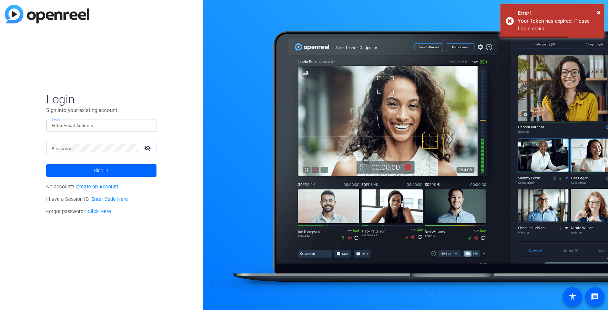
click at [108, 128] on input "Email" at bounding box center [101, 126] width 99 height 8
type input "geoffrey.hahn@sagepub.com"
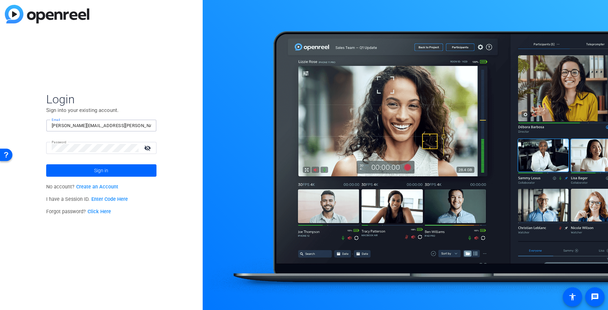
click at [46, 164] on button "Sign in" at bounding box center [101, 170] width 110 height 12
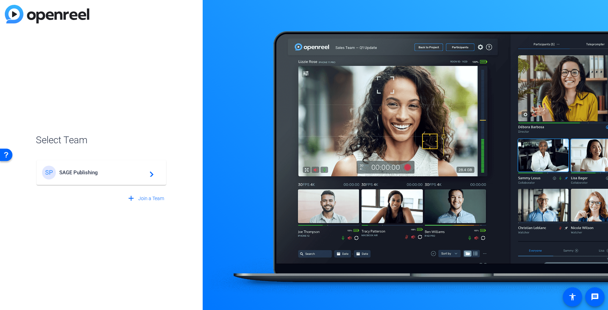
click at [81, 160] on div "SP SAGE Publishing navigate_next" at bounding box center [101, 169] width 131 height 33
click at [83, 169] on div "SP SAGE Publishing navigate_next" at bounding box center [101, 173] width 119 height 14
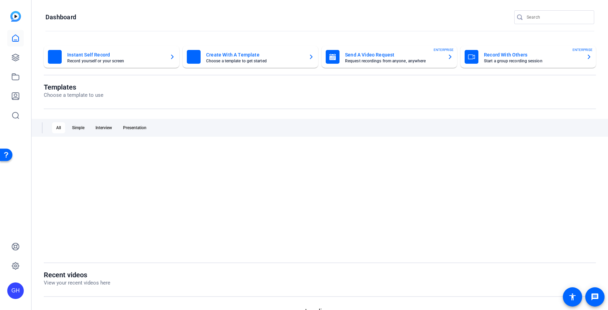
click at [89, 176] on div at bounding box center [320, 199] width 552 height 107
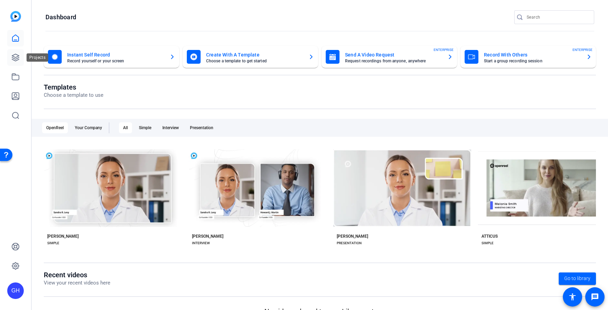
click at [17, 60] on icon at bounding box center [15, 57] width 7 height 7
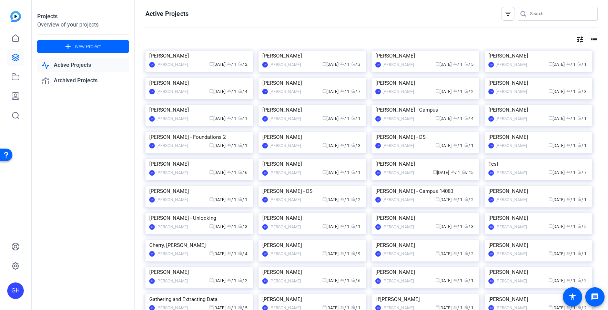
click at [550, 51] on img at bounding box center [539, 51] width 108 height 0
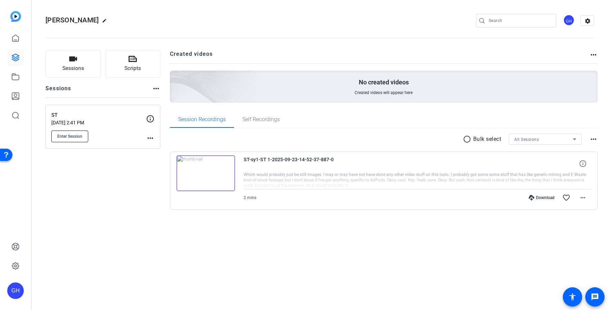
click at [73, 139] on span "Enter Session" at bounding box center [69, 137] width 25 height 6
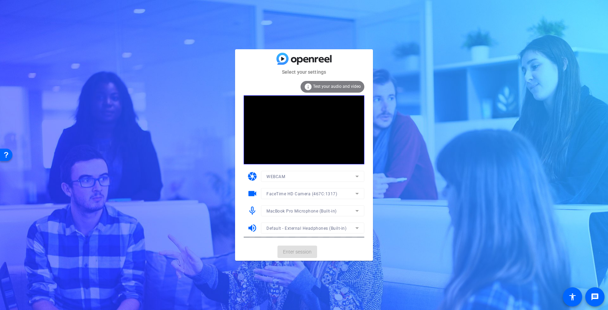
click at [305, 222] on div at bounding box center [312, 221] width 103 height 8
click at [305, 211] on span "MacBook Pro Microphone (Built-in)" at bounding box center [302, 211] width 70 height 5
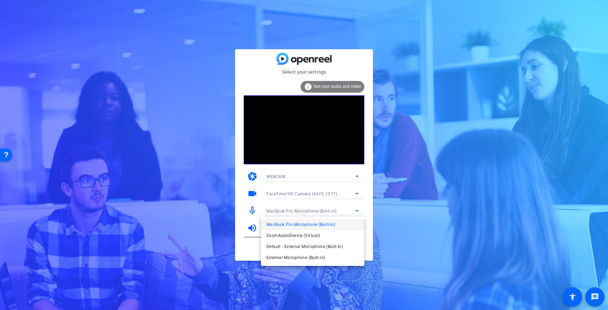
click at [295, 259] on span "External Microphone (Built-in)" at bounding box center [296, 258] width 59 height 8
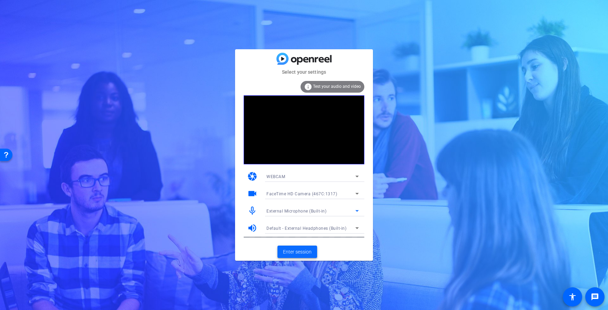
click at [304, 257] on span at bounding box center [298, 252] width 40 height 17
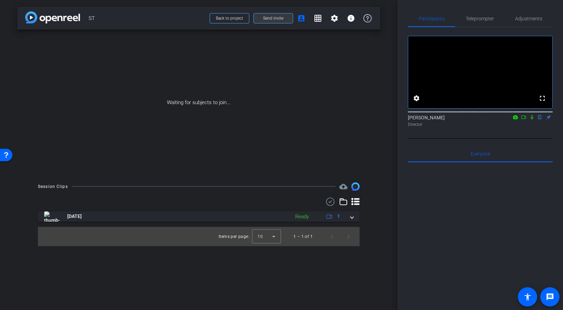
click at [279, 23] on span at bounding box center [273, 18] width 39 height 17
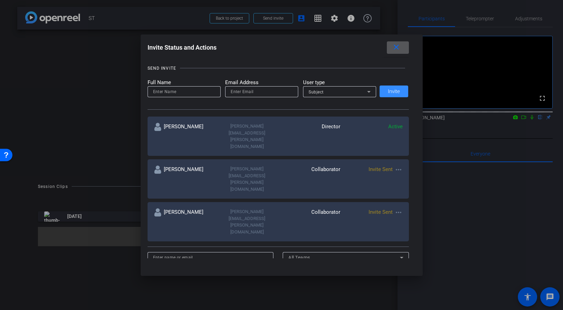
scroll to position [58, 0]
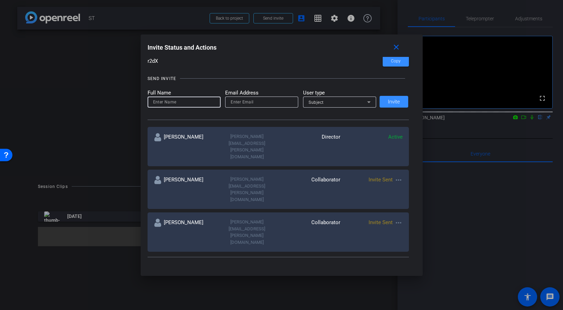
click at [172, 102] on input at bounding box center [184, 102] width 62 height 8
type input "[PERSON_NAME]"
click at [252, 104] on input "email" at bounding box center [262, 102] width 62 height 8
paste input "s.a.taffel@massey.ac.nz"
type input "s.a.taffel@massey.ac.nz"
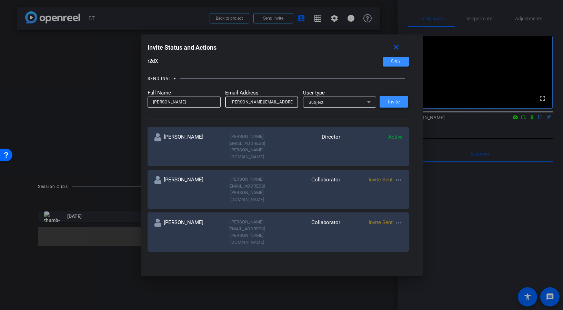
click at [390, 101] on span "Invite" at bounding box center [394, 101] width 12 height 5
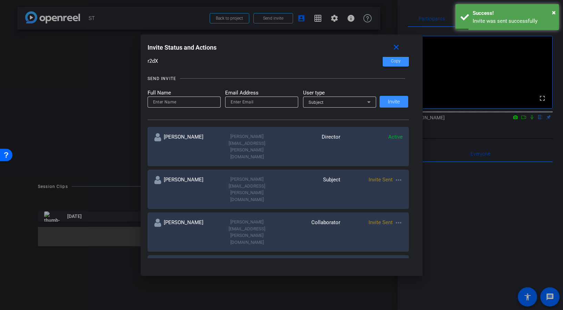
click at [386, 219] on span "Invite Sent" at bounding box center [381, 222] width 24 height 6
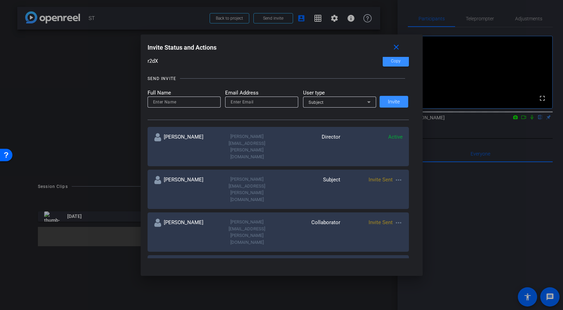
click at [400, 219] on mat-icon "more_horiz" at bounding box center [398, 223] width 8 height 8
click at [412, 204] on span "Re-Send Invite" at bounding box center [426, 205] width 52 height 8
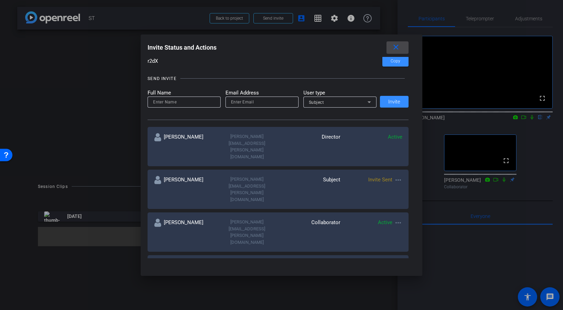
click at [396, 45] on mat-icon "close" at bounding box center [396, 47] width 9 height 9
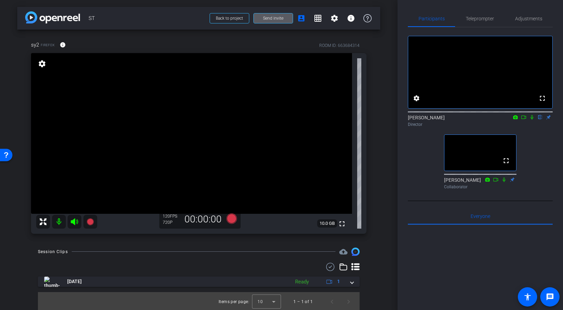
click at [174, 37] on div "sy2 Firefox info ROOM ID: 663684314" at bounding box center [198, 45] width 335 height 17
click at [525, 120] on icon at bounding box center [524, 117] width 6 height 5
click at [495, 182] on icon at bounding box center [496, 179] width 6 height 5
click at [532, 119] on icon at bounding box center [532, 117] width 4 height 4
click at [524, 120] on icon at bounding box center [524, 117] width 6 height 5
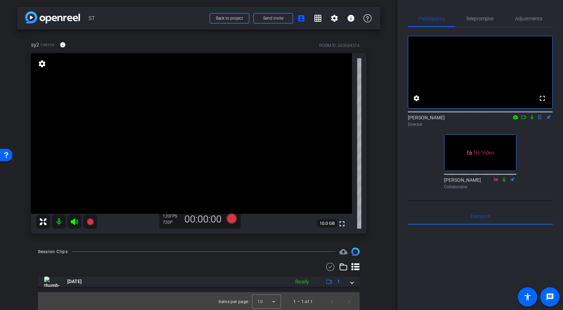
click at [524, 127] on div "Geoff Hahn flip Director" at bounding box center [480, 120] width 145 height 13
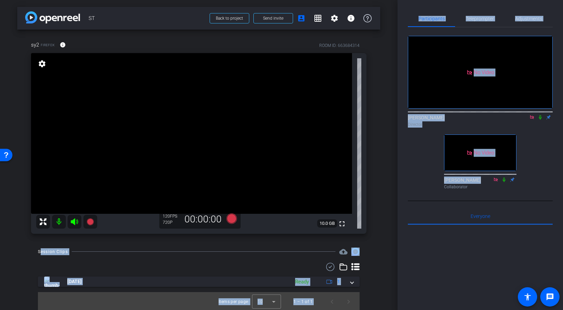
click at [228, 222] on div "arrow_back ST Back to project Send invite account_box grid_on settings info sy2…" at bounding box center [281, 155] width 563 height 310
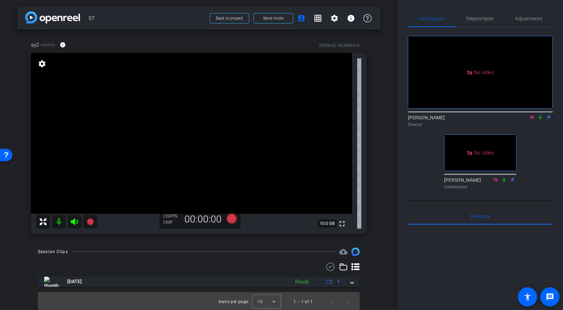
click at [170, 223] on div "720P" at bounding box center [171, 223] width 17 height 6
click at [168, 217] on div "120 FPS" at bounding box center [171, 216] width 17 height 6
click at [521, 21] on span "Adjustments" at bounding box center [528, 18] width 27 height 5
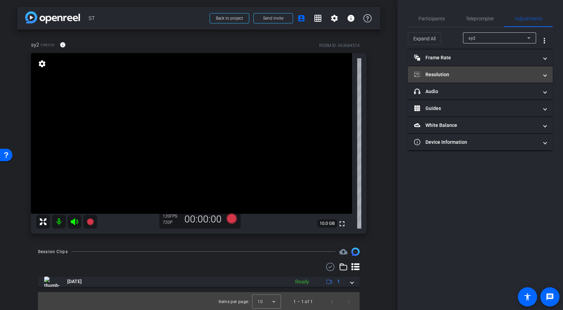
click at [464, 73] on mat-panel-title "Resolution" at bounding box center [476, 74] width 124 height 7
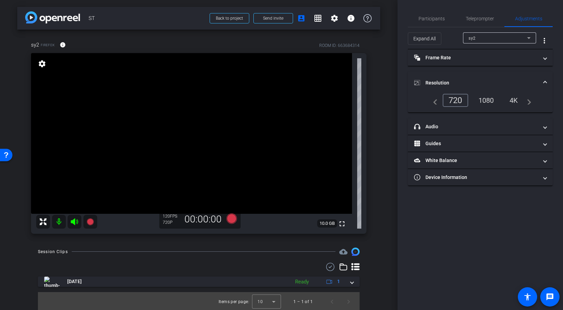
click at [492, 99] on div "1080" at bounding box center [486, 100] width 26 height 12
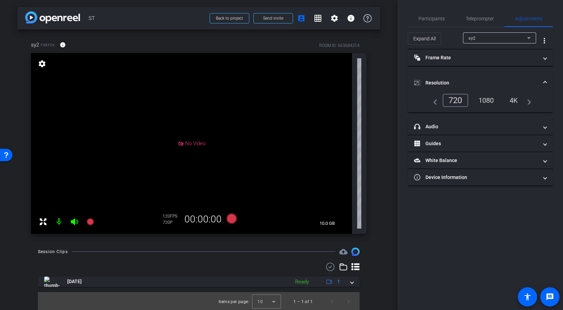
click at [490, 101] on div "1080" at bounding box center [486, 100] width 26 height 12
click at [490, 100] on div "1080" at bounding box center [486, 100] width 26 height 12
click at [456, 102] on div "720" at bounding box center [456, 100] width 26 height 13
click at [495, 99] on div "1080" at bounding box center [486, 100] width 26 height 12
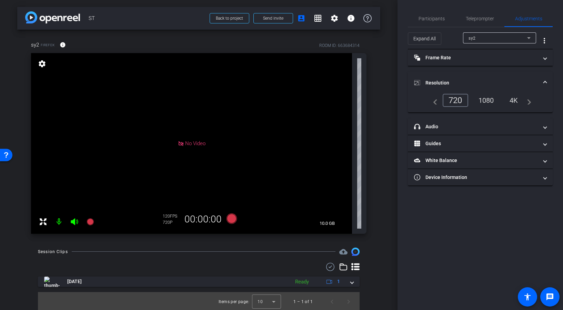
click at [510, 101] on div "4K" at bounding box center [513, 100] width 19 height 12
click at [485, 100] on div "1080" at bounding box center [486, 100] width 26 height 12
click at [458, 99] on div "720" at bounding box center [456, 100] width 26 height 13
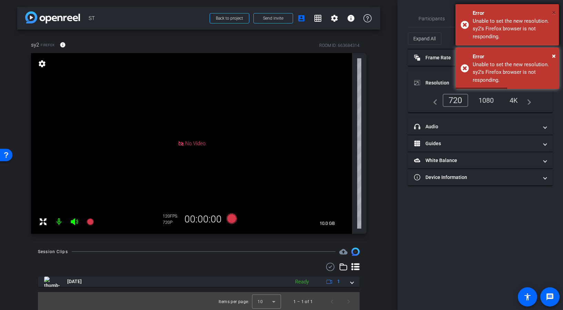
click at [553, 10] on span "×" at bounding box center [554, 12] width 4 height 8
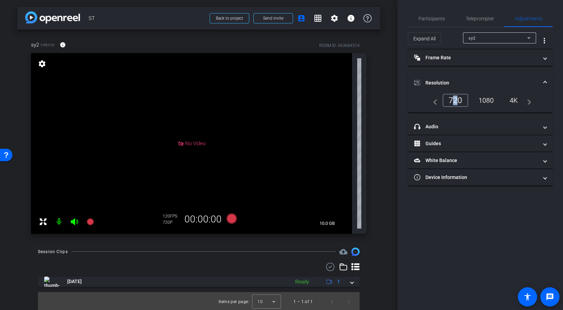
click at [450, 100] on div "720" at bounding box center [456, 100] width 26 height 13
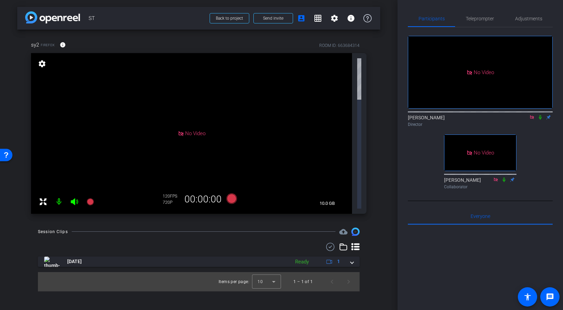
click at [388, 81] on div "arrow_back ST Back to project Send invite account_box grid_on settings info sy2…" at bounding box center [199, 155] width 398 height 310
click at [177, 190] on div "120 FPS 720P 00:00:00" at bounding box center [199, 199] width 81 height 19
click at [175, 70] on div "No Video" at bounding box center [191, 133] width 321 height 161
drag, startPoint x: 232, startPoint y: 21, endPoint x: 216, endPoint y: 19, distance: 16.6
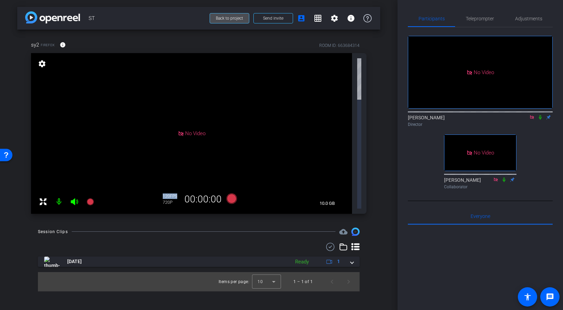
click at [219, 20] on button "Back to project" at bounding box center [230, 18] width 40 height 10
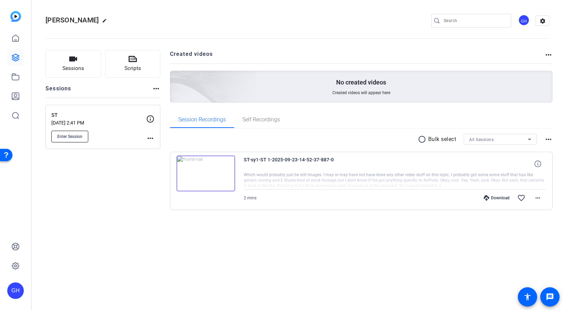
click at [71, 138] on span "Enter Session" at bounding box center [69, 137] width 25 height 6
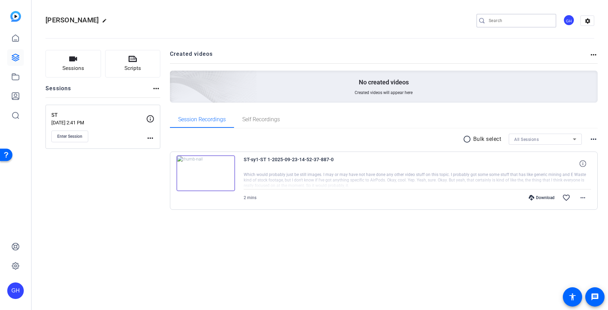
click at [499, 22] on input "Search" at bounding box center [520, 21] width 62 height 8
click at [13, 116] on icon at bounding box center [15, 115] width 8 height 8
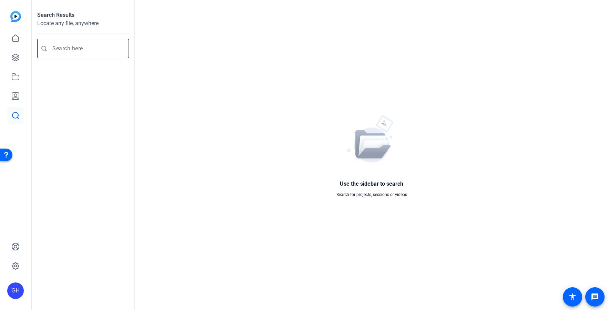
click at [86, 50] on input "Enter search query" at bounding box center [86, 48] width 68 height 8
type input "talkback"
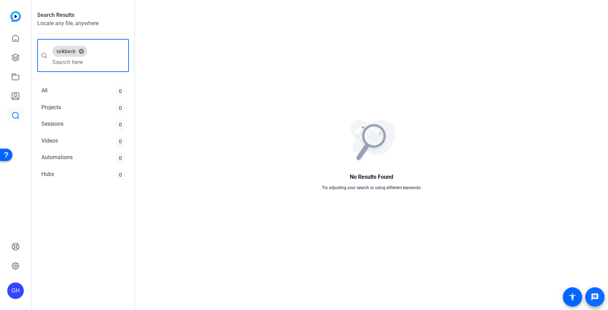
click at [563, 293] on link "message" at bounding box center [594, 297] width 19 height 19
click at [83, 51] on button "cancel" at bounding box center [82, 51] width 12 height 6
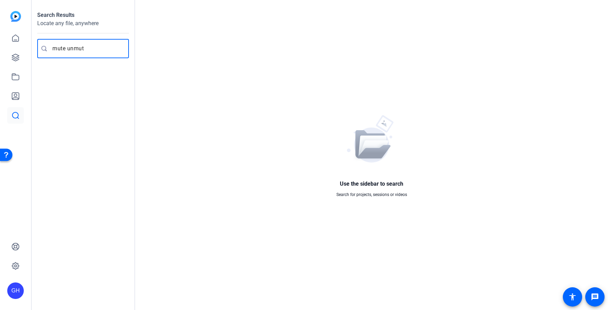
type input "mute unmute"
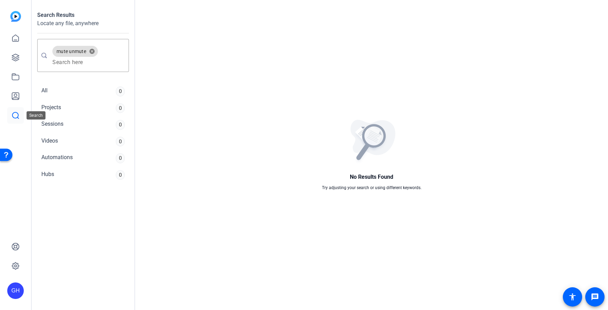
click at [18, 115] on icon at bounding box center [15, 115] width 6 height 6
click at [6, 155] on div "Open Resource Center" at bounding box center [6, 155] width 6 height 6
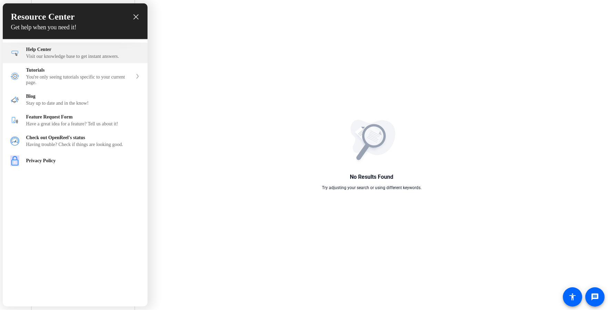
click at [76, 57] on div "Visit our knowledge base to get instant answers." at bounding box center [83, 57] width 114 height 6
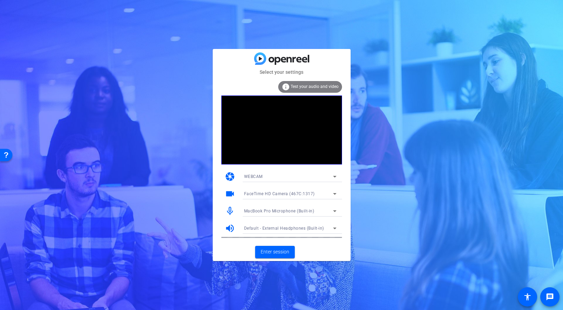
click at [269, 210] on span "MacBook Pro Microphone (Built-in)" at bounding box center [279, 211] width 70 height 5
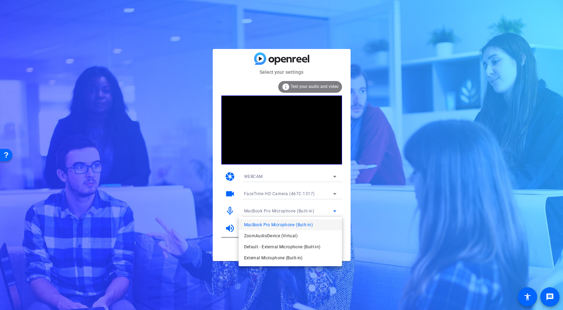
click at [281, 258] on span "External Microphone (Built-in)" at bounding box center [273, 258] width 59 height 8
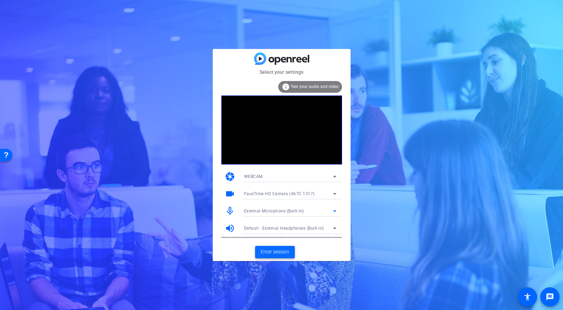
click at [278, 250] on span "Enter session" at bounding box center [275, 251] width 29 height 7
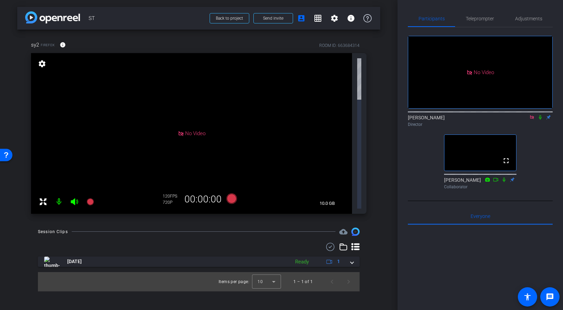
click at [47, 48] on div "sy2 Firefox info" at bounding box center [51, 45] width 40 height 17
click at [59, 47] on span at bounding box center [62, 45] width 17 height 17
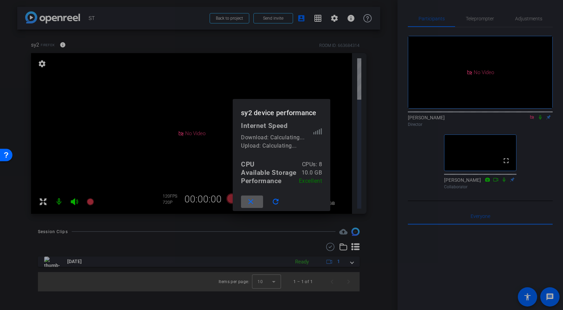
click at [96, 42] on div at bounding box center [281, 155] width 563 height 310
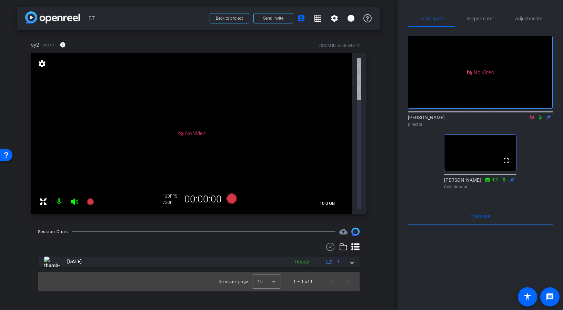
click at [100, 41] on div "sy2 Firefox info ROOM ID: 663684314" at bounding box center [198, 45] width 335 height 17
click at [524, 19] on span "Adjustments" at bounding box center [528, 18] width 27 height 5
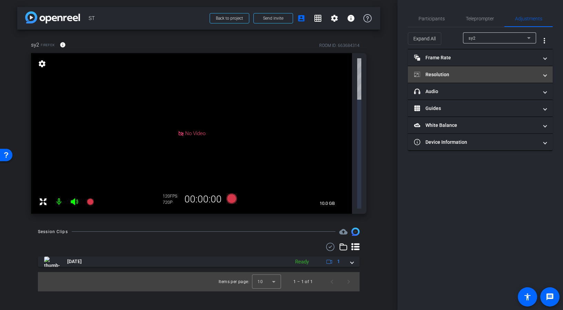
click at [506, 73] on mat-panel-title "Resolution" at bounding box center [476, 74] width 124 height 7
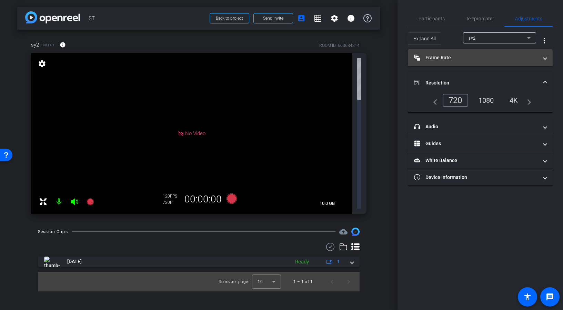
click at [449, 58] on mat-panel-title "Frame Rate Frame Rate" at bounding box center [476, 57] width 124 height 7
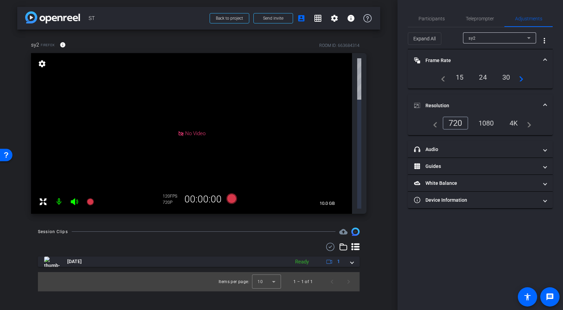
click at [508, 78] on div "30" at bounding box center [506, 77] width 18 height 12
click at [519, 79] on mat-icon "navigate_next" at bounding box center [519, 77] width 8 height 8
click at [521, 79] on mat-icon "navigate_next" at bounding box center [519, 77] width 8 height 8
click at [523, 79] on mat-icon "navigate_next" at bounding box center [519, 77] width 8 height 8
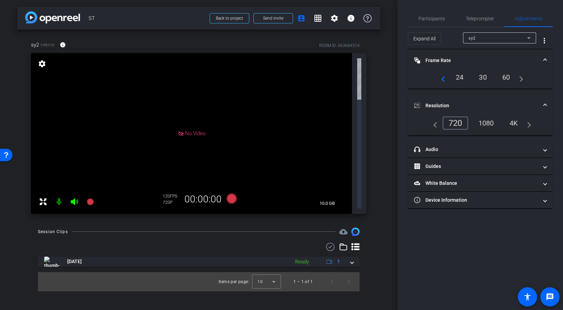
click at [523, 79] on mat-icon "navigate_next" at bounding box center [519, 77] width 8 height 8
click at [508, 79] on div "60" at bounding box center [506, 77] width 18 height 12
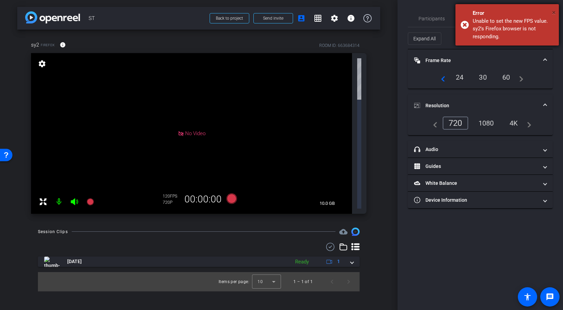
click at [554, 12] on span "×" at bounding box center [554, 12] width 4 height 8
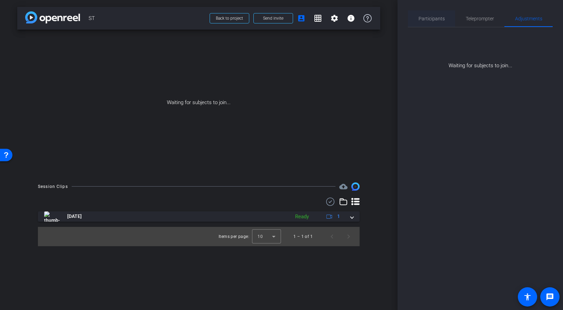
click at [442, 21] on span "Participants" at bounding box center [432, 18] width 26 height 5
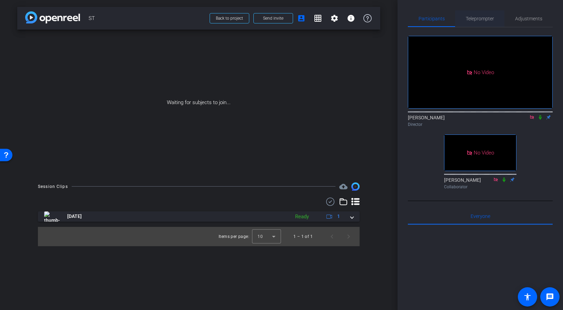
click at [486, 18] on span "Teleprompter" at bounding box center [480, 18] width 28 height 5
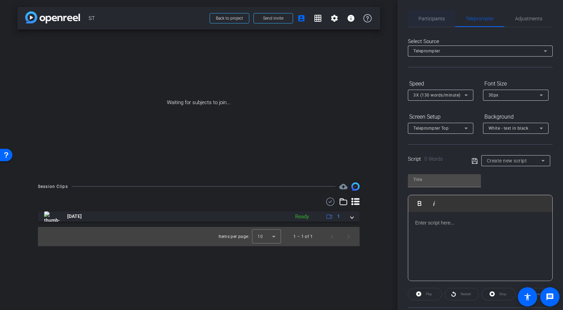
click at [432, 19] on span "Participants" at bounding box center [432, 18] width 26 height 5
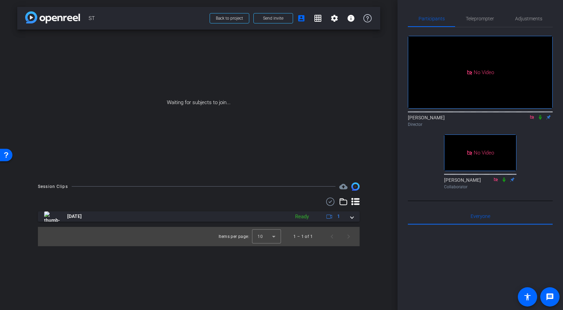
click at [171, 26] on div "arrow_back ST Back to project Send invite account_box grid_on settings info" at bounding box center [198, 18] width 363 height 23
click at [163, 25] on div "arrow_back ST Back to project Send invite account_box grid_on settings info" at bounding box center [198, 18] width 363 height 23
click at [165, 24] on span "ST" at bounding box center [147, 18] width 117 height 14
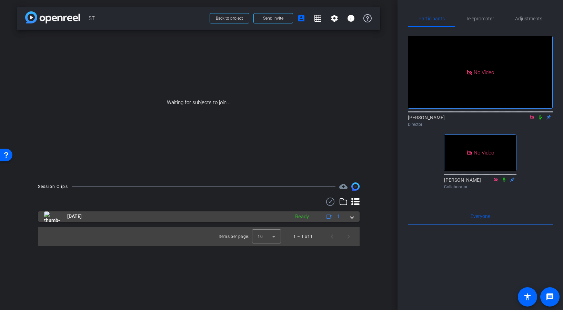
click at [161, 215] on mat-panel-title "Sep 23, 2025" at bounding box center [165, 216] width 242 height 10
click at [161, 215] on mat-expansion-panel-header "Sep 23, 2025 Ready 1" at bounding box center [199, 216] width 322 height 10
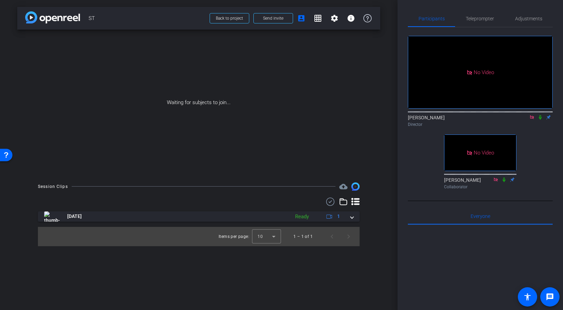
click at [81, 222] on openreel-recordings-list-clip "Sep 23, 2025 Ready 1 play_circle_outline ST-sy1-ST 1-2025-09-23-14-52-37-887-0 …" at bounding box center [199, 228] width 322 height 35
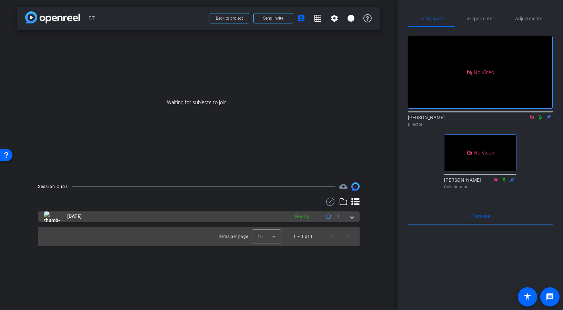
click at [50, 218] on img at bounding box center [52, 216] width 16 height 10
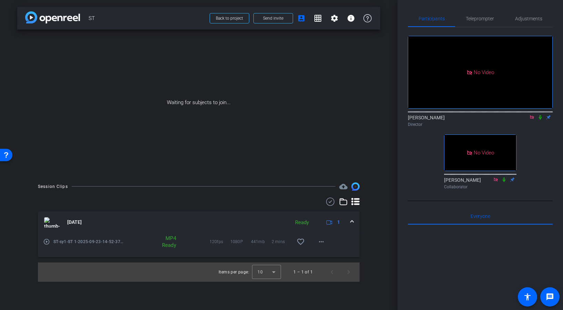
click at [50, 218] on img at bounding box center [52, 222] width 16 height 10
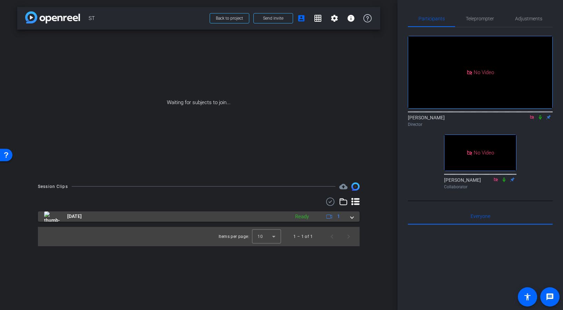
click at [50, 218] on img at bounding box center [52, 216] width 16 height 10
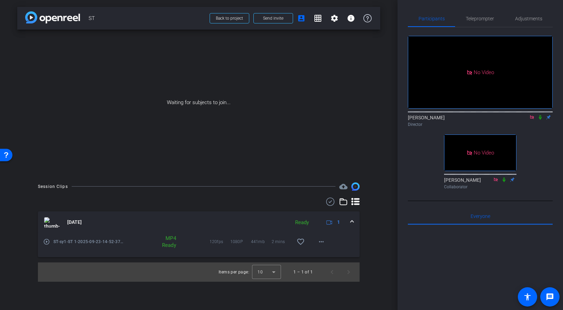
click at [50, 218] on img at bounding box center [52, 222] width 16 height 10
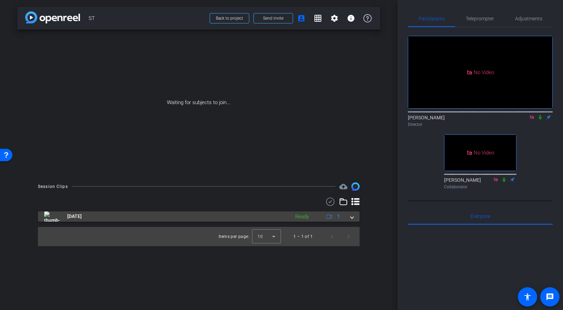
click at [50, 218] on img at bounding box center [52, 216] width 16 height 10
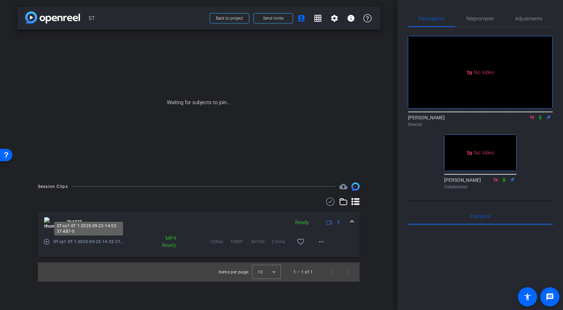
click at [74, 242] on span "ST-sy1-ST 1-2025-09-23-14-52-37-887-0" at bounding box center [88, 241] width 71 height 7
click at [46, 243] on mat-icon "play_circle_outline" at bounding box center [46, 241] width 7 height 7
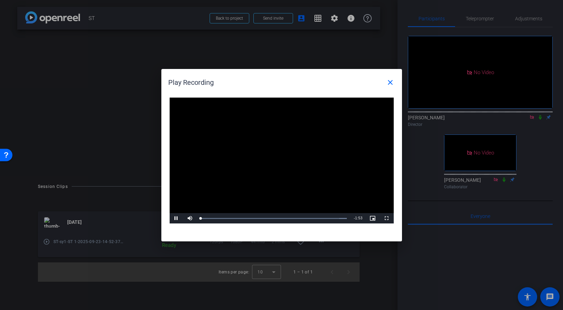
drag, startPoint x: 318, startPoint y: 76, endPoint x: 309, endPoint y: 129, distance: 53.1
click at [0, 0] on openreel-play-recording-popup "Play Recording close Video Player is loading. Play Video Pause Mute Current Tim…" at bounding box center [0, 0] width 0 height 0
click at [229, 220] on div "Loaded : 100.00% 0:21 0:01" at bounding box center [273, 218] width 153 height 10
click at [388, 218] on span "Video Player" at bounding box center [387, 218] width 14 height 0
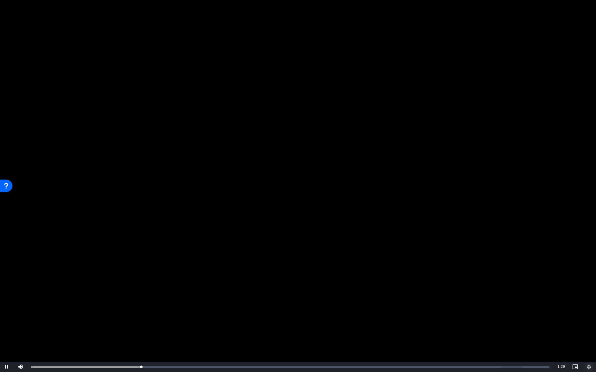
click at [563, 310] on button "Exit Fullscreen" at bounding box center [589, 367] width 14 height 10
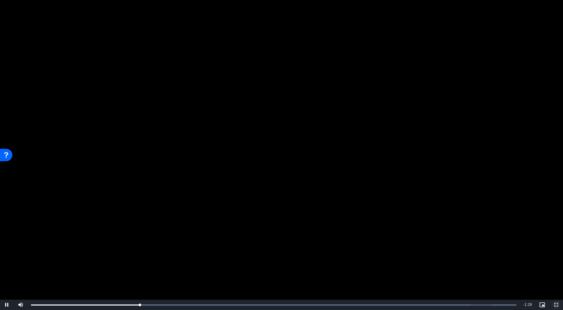
click at [549, 300] on button "Fullscreen" at bounding box center [556, 305] width 14 height 10
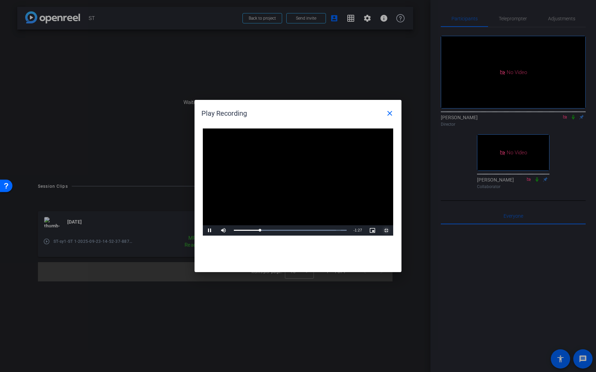
click at [379, 225] on button "Exit Fullscreen" at bounding box center [386, 230] width 14 height 10
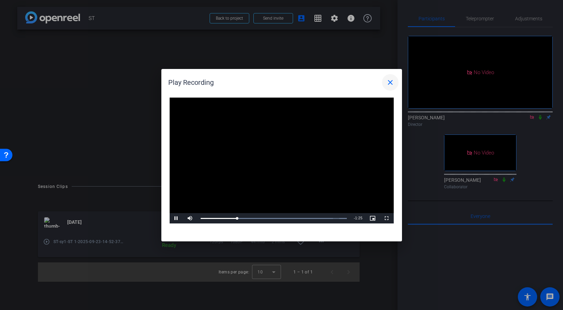
click at [392, 82] on mat-icon "close" at bounding box center [390, 82] width 8 height 8
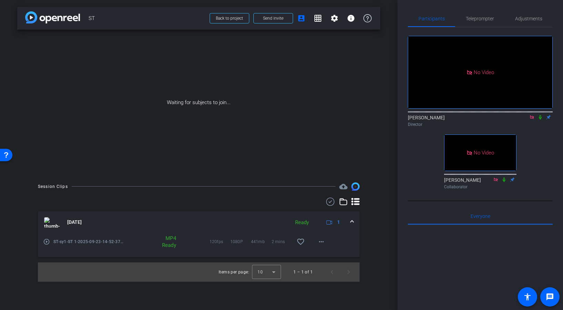
drag, startPoint x: 129, startPoint y: 137, endPoint x: 137, endPoint y: 137, distance: 7.6
click at [129, 137] on div "Waiting for subjects to join..." at bounding box center [198, 103] width 363 height 146
click at [209, 154] on div "Waiting for subjects to join..." at bounding box center [198, 103] width 363 height 146
click at [245, 168] on div "Waiting for subjects to join..." at bounding box center [198, 103] width 363 height 146
click at [523, 21] on span "Adjustments" at bounding box center [528, 18] width 27 height 5
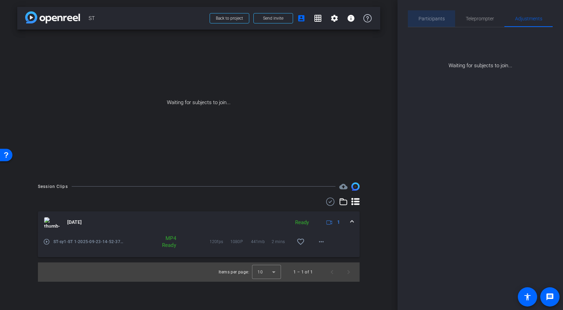
click at [438, 20] on span "Participants" at bounding box center [432, 18] width 26 height 5
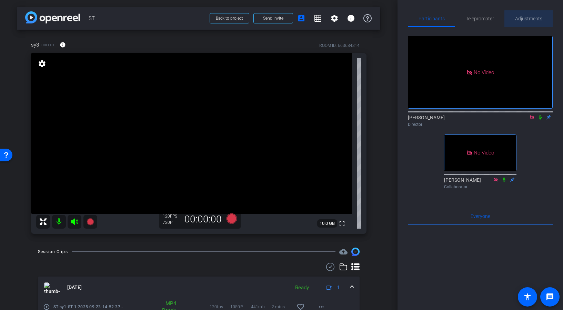
click at [536, 20] on span "Adjustments" at bounding box center [528, 18] width 27 height 5
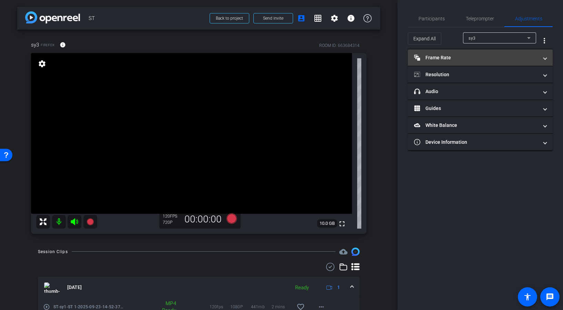
click at [519, 54] on mat-panel-title "Frame Rate Frame Rate" at bounding box center [476, 57] width 124 height 7
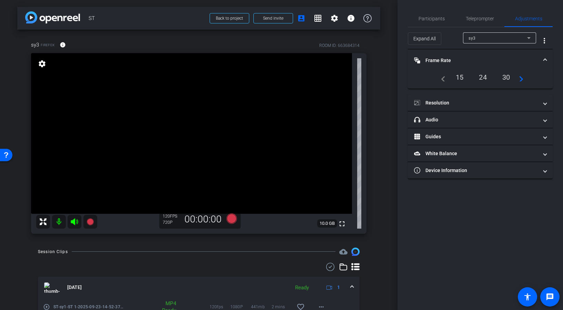
click at [483, 78] on div "24" at bounding box center [483, 77] width 18 height 12
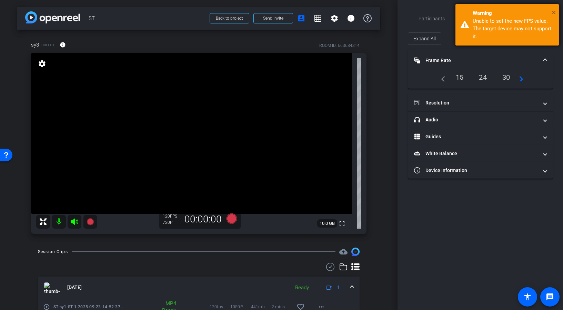
click at [554, 11] on span "×" at bounding box center [554, 12] width 4 height 8
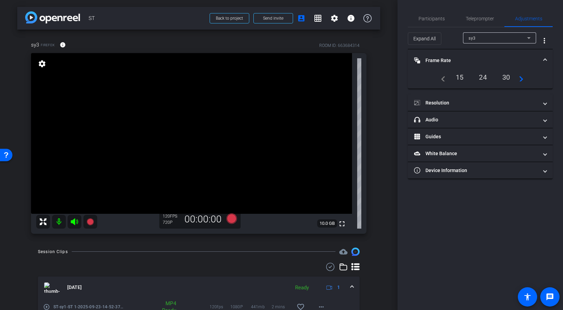
click at [507, 78] on div "30" at bounding box center [506, 77] width 18 height 12
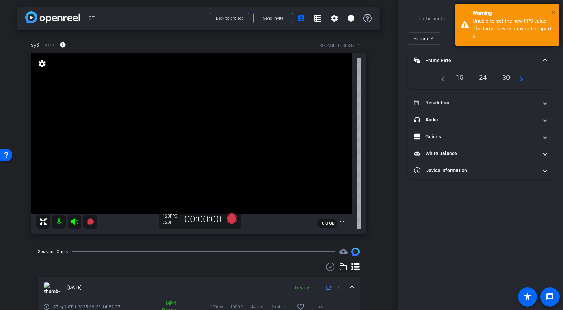
click at [555, 12] on span "×" at bounding box center [554, 12] width 4 height 8
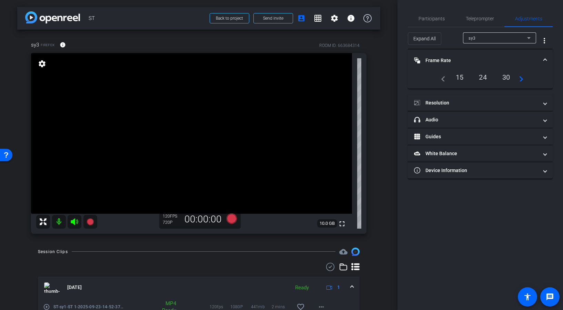
click at [516, 77] on mat-icon "navigate_next" at bounding box center [519, 77] width 8 height 8
click at [518, 77] on mat-icon "navigate_next" at bounding box center [519, 77] width 8 height 8
drag, startPoint x: 515, startPoint y: 77, endPoint x: 510, endPoint y: 78, distance: 5.5
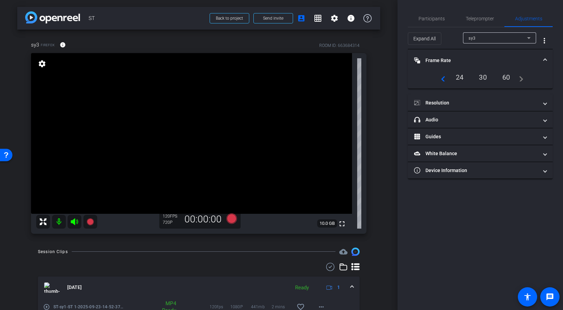
click at [514, 78] on div "navigate_before 24 30 60 navigate_next" at bounding box center [480, 77] width 87 height 12
click at [443, 78] on mat-icon "navigate_before" at bounding box center [441, 77] width 8 height 8
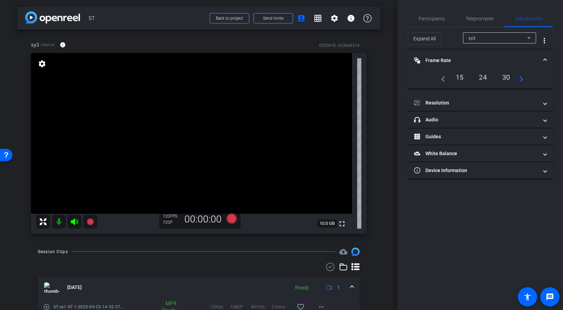
click at [443, 78] on mat-icon "navigate_before" at bounding box center [441, 77] width 8 height 8
click at [39, 67] on mat-icon "settings" at bounding box center [42, 64] width 10 height 8
click at [43, 64] on mat-icon "settings" at bounding box center [42, 64] width 10 height 8
click at [131, 40] on div "sy3 Firefox info ROOM ID: 663684314" at bounding box center [198, 45] width 335 height 17
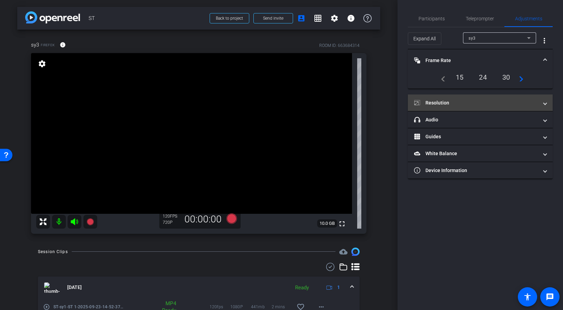
click at [481, 105] on mat-panel-title "Resolution" at bounding box center [476, 102] width 124 height 7
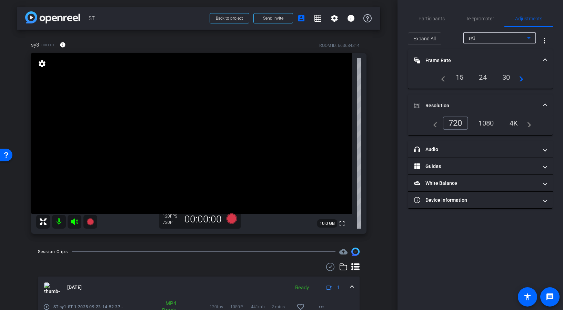
click at [487, 37] on div "sy3" at bounding box center [498, 38] width 59 height 9
click at [476, 18] on div at bounding box center [281, 155] width 563 height 310
click at [417, 37] on span "Expand All" at bounding box center [424, 38] width 22 height 13
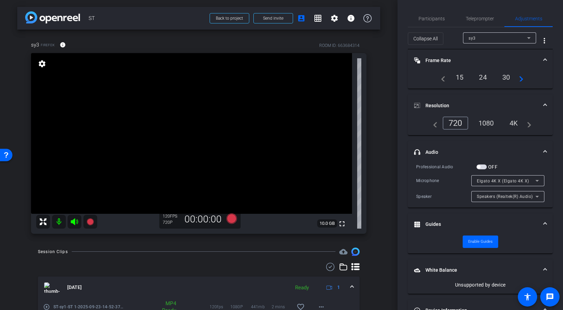
click at [479, 60] on mat-panel-title "Frame Rate Frame Rate" at bounding box center [476, 60] width 124 height 7
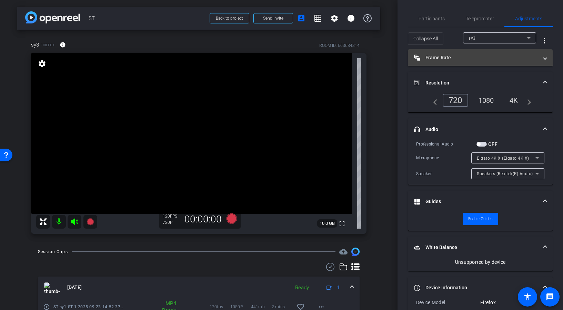
click at [493, 57] on mat-panel-title "Frame Rate Frame Rate" at bounding box center [476, 57] width 124 height 7
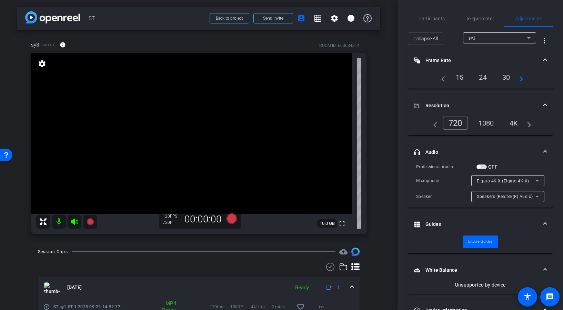
click at [39, 64] on mat-icon "settings" at bounding box center [42, 64] width 10 height 8
click at [45, 64] on mat-icon "settings" at bounding box center [42, 64] width 10 height 8
click at [505, 79] on div "30" at bounding box center [506, 77] width 18 height 12
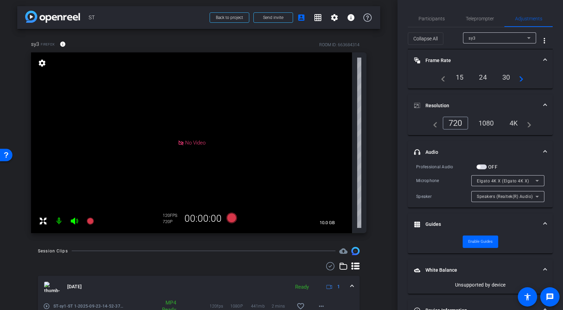
scroll to position [0, 0]
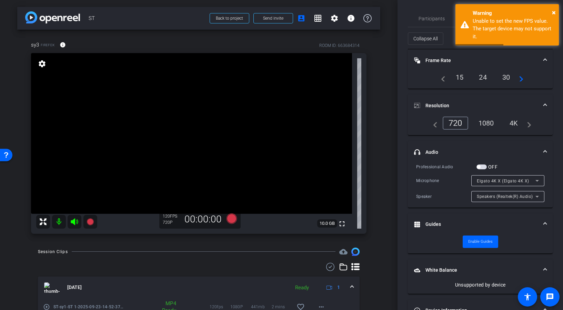
click at [507, 77] on div "30" at bounding box center [506, 77] width 18 height 12
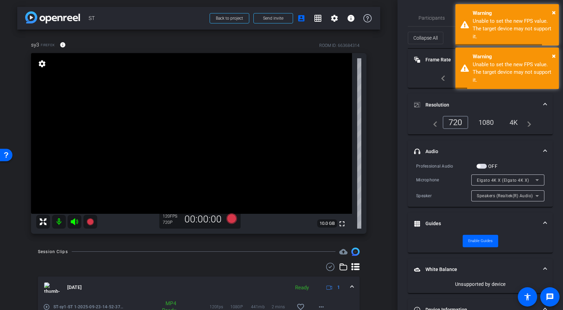
click at [485, 124] on div "1080" at bounding box center [486, 123] width 26 height 12
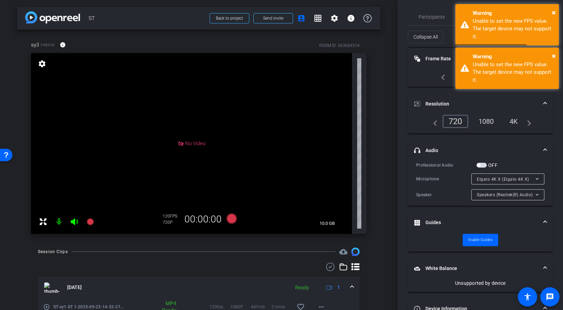
click at [486, 122] on div "1080" at bounding box center [486, 121] width 26 height 12
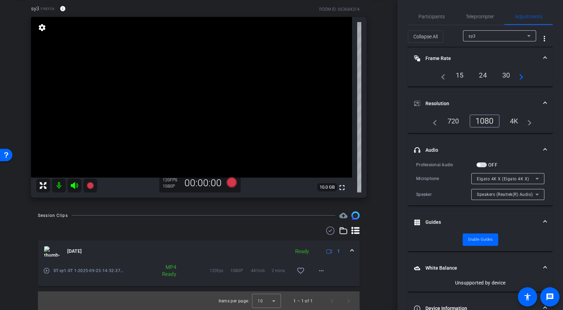
scroll to position [37, 0]
click at [101, 271] on span "ST-sy1-ST 1-2025-09-23-14-52-37-887-0" at bounding box center [88, 270] width 71 height 7
click at [48, 272] on mat-icon "play_circle_outline" at bounding box center [46, 270] width 7 height 7
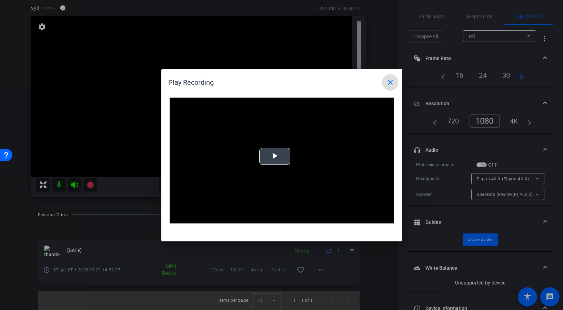
click at [275, 156] on span "Video Player" at bounding box center [275, 156] width 0 height 0
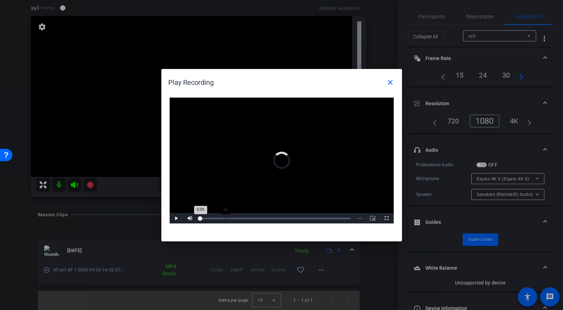
click at [225, 218] on div "-:-" at bounding box center [225, 219] width 0 height 2
click at [392, 83] on mat-icon "close" at bounding box center [390, 82] width 8 height 8
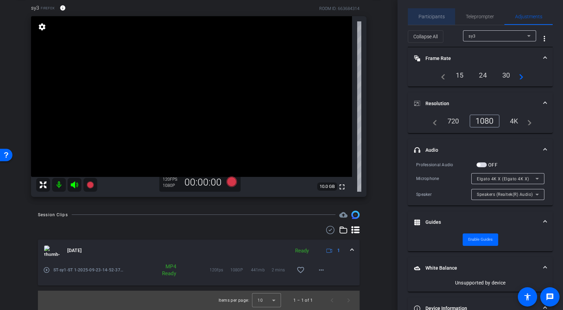
click at [433, 19] on span "Participants" at bounding box center [432, 16] width 26 height 5
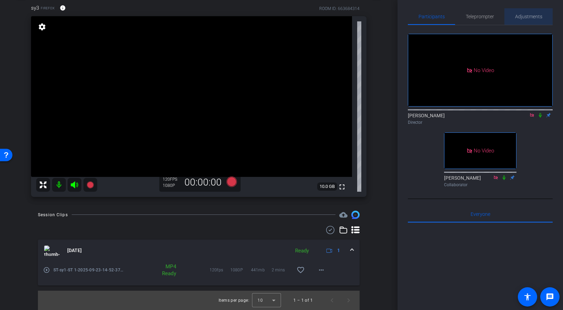
click at [523, 19] on span "Adjustments" at bounding box center [528, 16] width 27 height 17
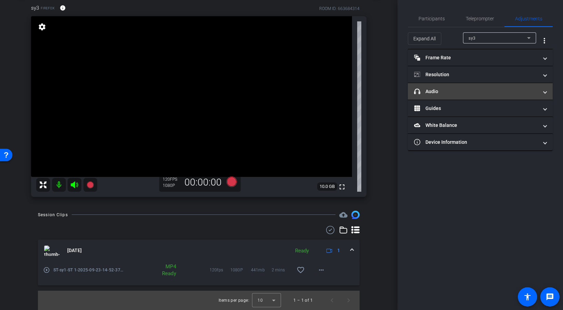
click at [478, 92] on mat-panel-title "headphone icon Audio" at bounding box center [476, 91] width 124 height 7
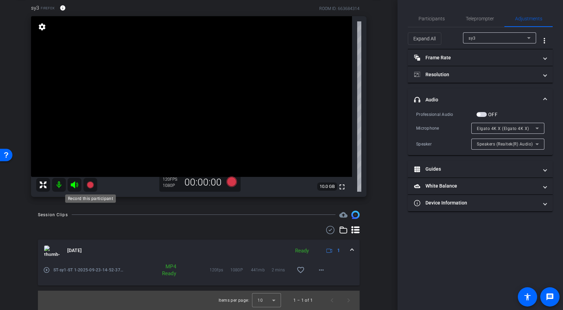
click at [90, 185] on icon at bounding box center [90, 184] width 7 height 7
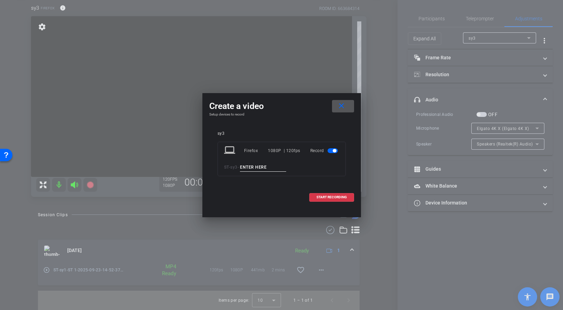
click at [273, 168] on input at bounding box center [263, 167] width 46 height 9
type input "ST1"
click at [325, 198] on span "START RECORDING" at bounding box center [331, 196] width 30 height 3
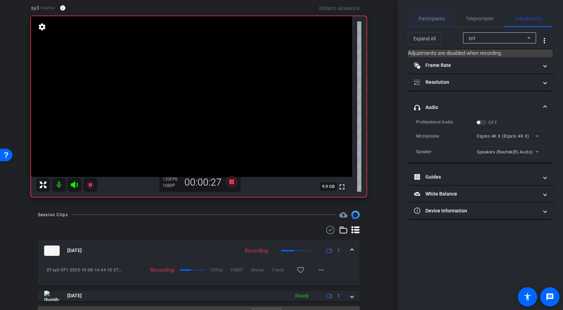
click at [442, 20] on span "Participants" at bounding box center [432, 18] width 26 height 5
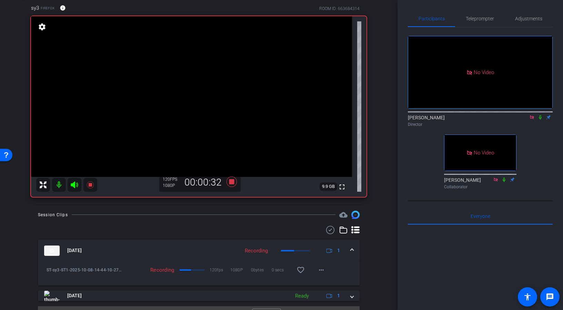
click at [541, 115] on icon at bounding box center [540, 117] width 6 height 5
click at [542, 115] on icon at bounding box center [540, 117] width 6 height 5
click at [540, 115] on icon at bounding box center [540, 117] width 6 height 5
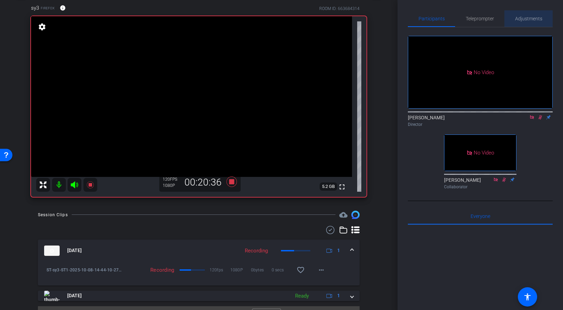
drag, startPoint x: 522, startPoint y: 20, endPoint x: 517, endPoint y: 27, distance: 8.7
click at [522, 20] on span "Adjustments" at bounding box center [528, 18] width 27 height 5
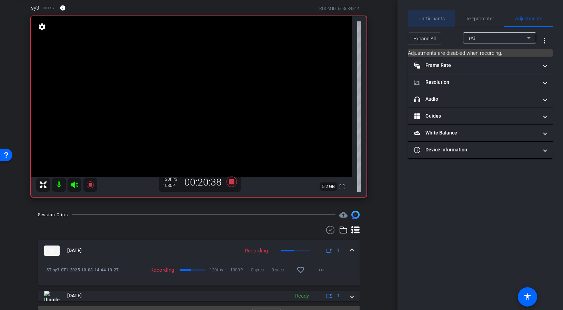
drag, startPoint x: 435, startPoint y: 19, endPoint x: 450, endPoint y: 23, distance: 15.4
click at [435, 19] on span "Participants" at bounding box center [432, 18] width 26 height 5
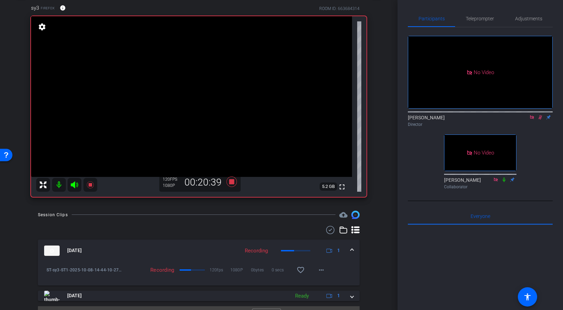
click at [543, 114] on mat-icon at bounding box center [540, 117] width 8 height 6
click at [539, 115] on icon at bounding box center [540, 117] width 6 height 5
click at [528, 20] on span "Adjustments" at bounding box center [528, 18] width 27 height 5
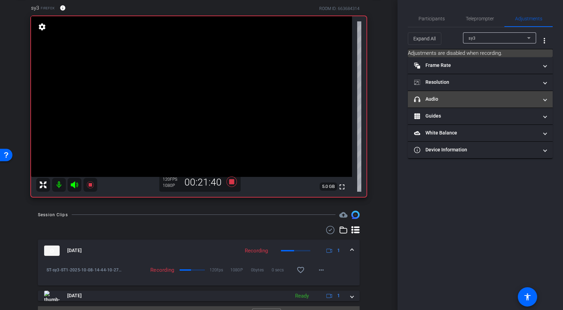
click at [470, 96] on mat-panel-title "headphone icon Audio" at bounding box center [476, 99] width 124 height 7
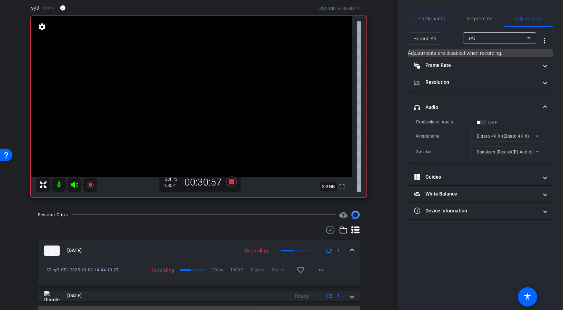
click at [436, 20] on span "Participants" at bounding box center [432, 18] width 26 height 5
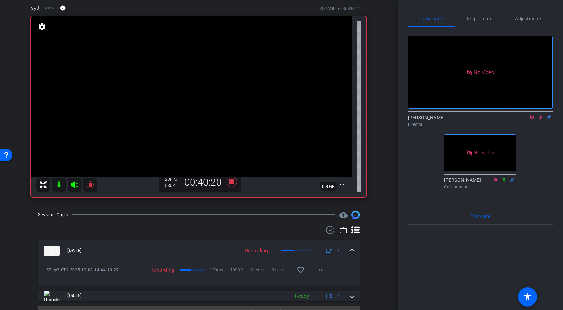
click at [541, 115] on icon at bounding box center [541, 117] width 4 height 4
click at [93, 184] on icon at bounding box center [90, 185] width 8 height 8
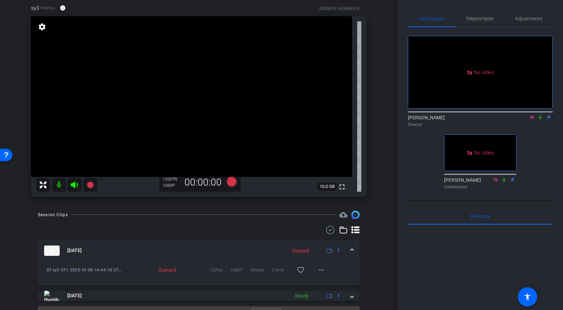
scroll to position [52, 0]
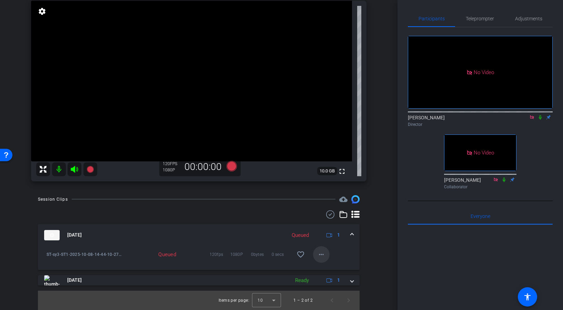
click at [324, 252] on mat-icon "more_horiz" at bounding box center [321, 254] width 8 height 8
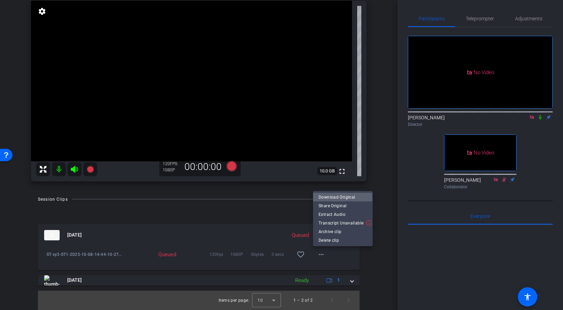
click at [339, 199] on span "Download Original" at bounding box center [343, 197] width 49 height 8
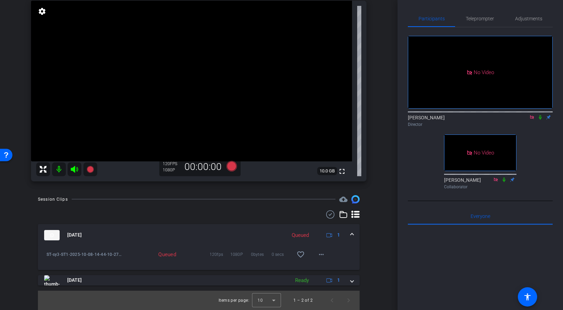
click at [389, 82] on div "arrow_back ST Back to project Send invite account_box grid_on settings info sy3…" at bounding box center [199, 103] width 398 height 310
click at [385, 79] on div "arrow_back ST Back to project Send invite account_box grid_on settings info sy3…" at bounding box center [199, 103] width 398 height 310
click at [374, 217] on div "Session Clips cloud_upload Oct 8, 2025 Processing 1 ST-sy3-ST1-2025-10-08-14-44…" at bounding box center [198, 252] width 363 height 115
drag, startPoint x: 384, startPoint y: 146, endPoint x: 409, endPoint y: 117, distance: 38.1
click at [384, 146] on div "arrow_back ST Back to project Send invite account_box grid_on settings info sy3…" at bounding box center [199, 103] width 398 height 310
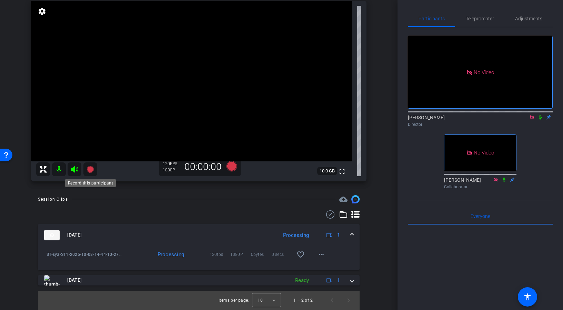
click at [90, 169] on icon at bounding box center [90, 168] width 7 height 7
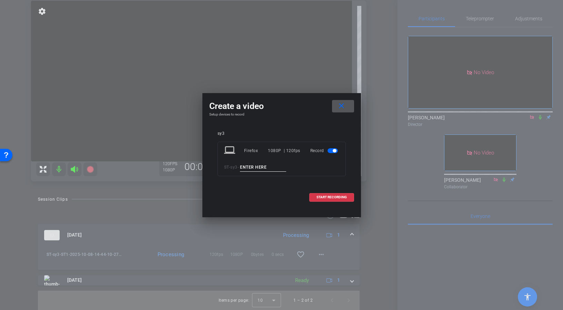
click at [272, 165] on input at bounding box center [263, 167] width 46 height 9
click at [273, 167] on input at bounding box center [263, 167] width 46 height 9
type input "ST 2"
click at [350, 195] on span at bounding box center [332, 197] width 44 height 17
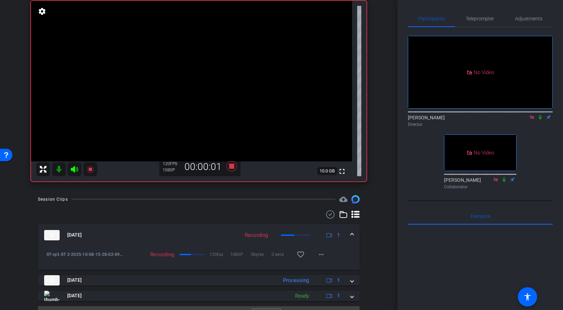
click at [540, 115] on icon at bounding box center [540, 117] width 6 height 5
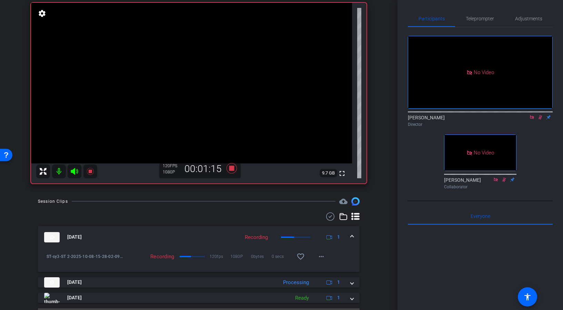
scroll to position [50, 0]
click at [389, 28] on div "arrow_back ST Back to project Send invite account_box grid_on settings info sy3…" at bounding box center [199, 105] width 398 height 310
click at [388, 27] on div "arrow_back ST Back to project Send invite account_box grid_on settings info sy3…" at bounding box center [199, 105] width 398 height 310
click at [383, 30] on div "arrow_back ST Back to project Send invite account_box grid_on settings info sy3…" at bounding box center [199, 105] width 398 height 310
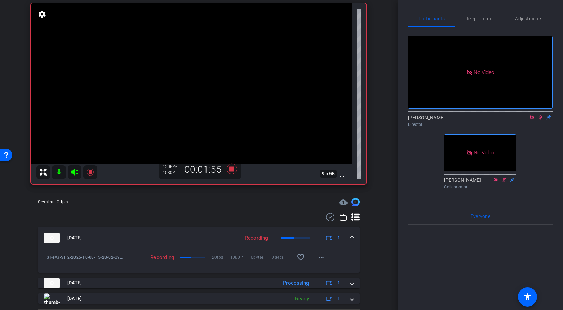
scroll to position [68, 0]
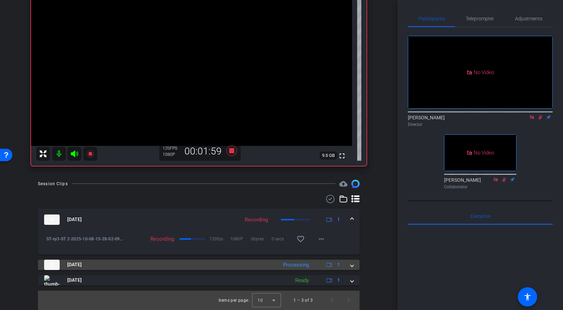
click at [352, 267] on span at bounding box center [352, 264] width 3 height 7
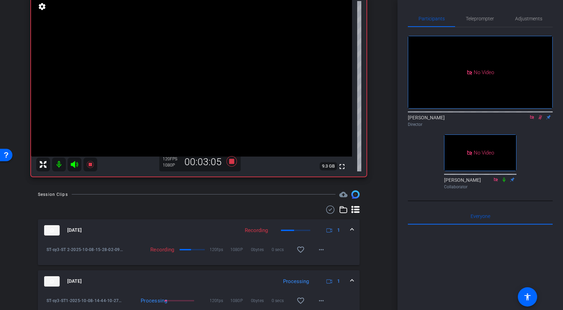
scroll to position [50, 0]
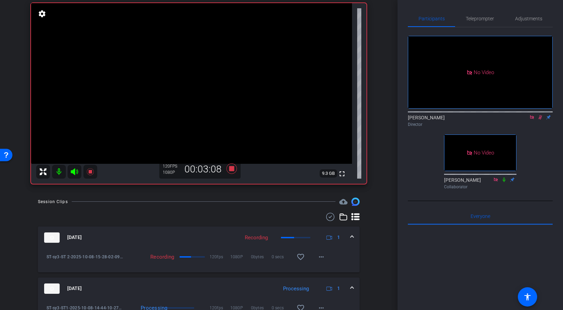
click at [538, 115] on icon at bounding box center [540, 117] width 6 height 5
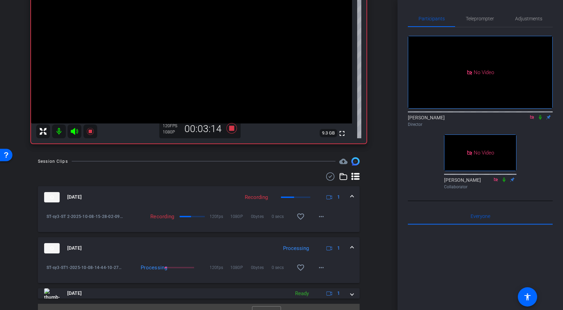
scroll to position [103, 0]
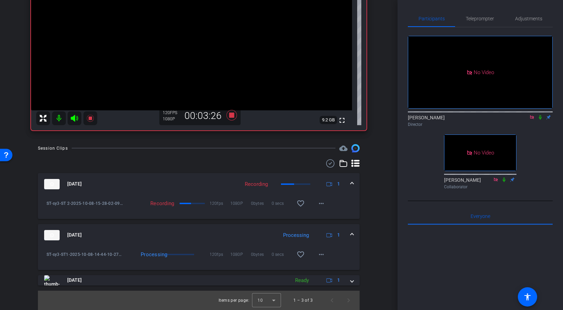
click at [389, 88] on div "arrow_back ST Back to project Send invite account_box grid_on settings info sy3…" at bounding box center [199, 52] width 398 height 310
click at [388, 88] on div "arrow_back ST Back to project Send invite account_box grid_on settings info sy3…" at bounding box center [199, 52] width 398 height 310
click at [92, 119] on icon at bounding box center [90, 118] width 8 height 8
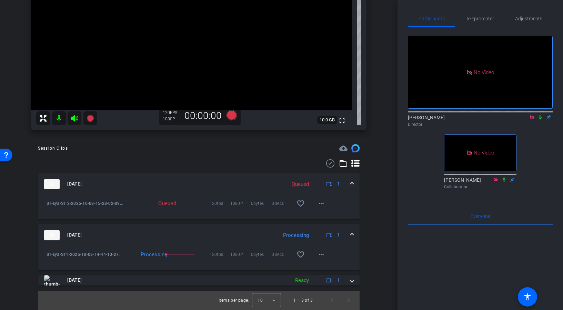
click at [379, 87] on div "sy3 Firefox info ROOM ID: 663684314 fullscreen settings 10.0 GB 120 FPS 1080P 0…" at bounding box center [198, 31] width 363 height 211
click at [322, 256] on mat-icon "more_horiz" at bounding box center [321, 254] width 8 height 8
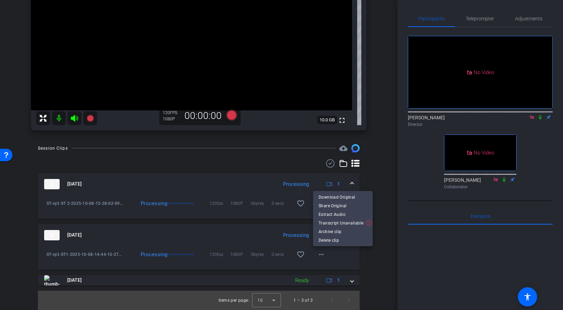
click at [370, 253] on div at bounding box center [281, 155] width 563 height 310
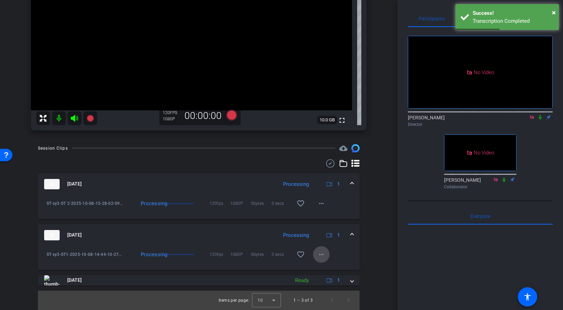
click at [323, 254] on mat-icon "more_horiz" at bounding box center [321, 254] width 8 height 8
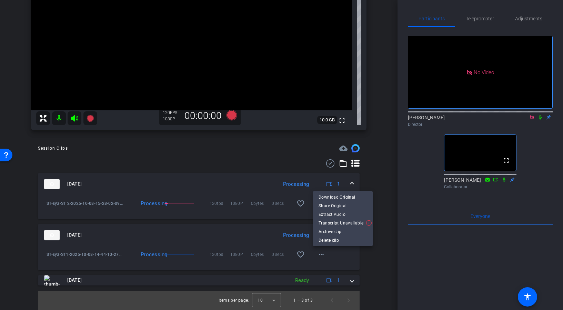
click at [531, 98] on div at bounding box center [281, 155] width 563 height 310
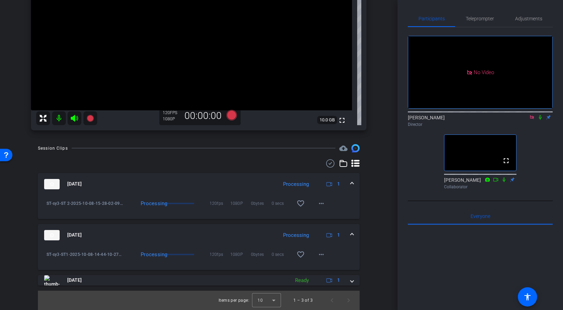
click at [532, 115] on icon at bounding box center [532, 117] width 4 height 4
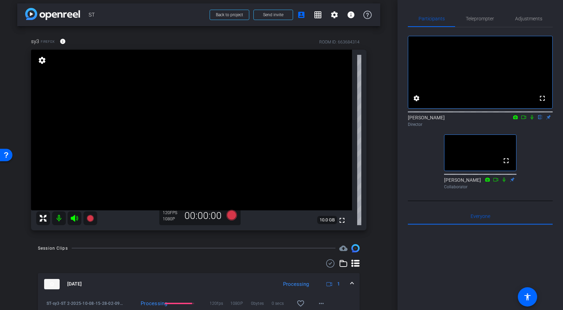
scroll to position [0, 0]
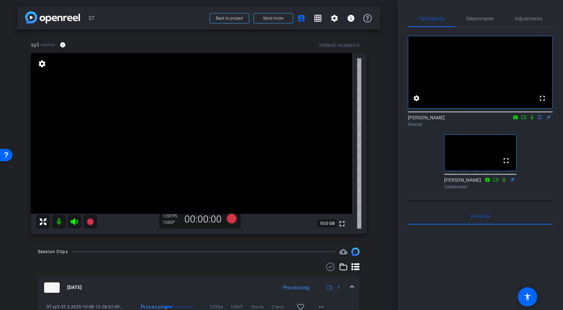
click at [179, 146] on video at bounding box center [191, 133] width 321 height 161
click at [217, 138] on video at bounding box center [191, 133] width 321 height 161
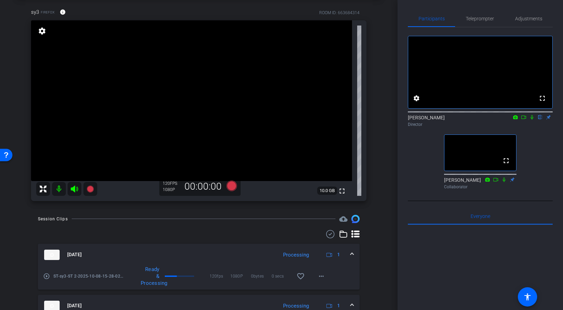
scroll to position [32, 0]
click at [157, 72] on video at bounding box center [191, 101] width 321 height 161
click at [166, 70] on video at bounding box center [191, 101] width 321 height 161
click at [154, 70] on video at bounding box center [191, 101] width 321 height 161
click at [90, 188] on icon at bounding box center [90, 189] width 7 height 7
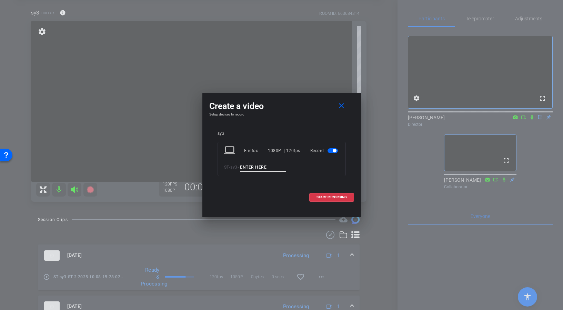
click at [257, 168] on input at bounding box center [263, 167] width 46 height 9
type input "ST Set 2"
click at [340, 196] on span "START RECORDING" at bounding box center [331, 196] width 30 height 3
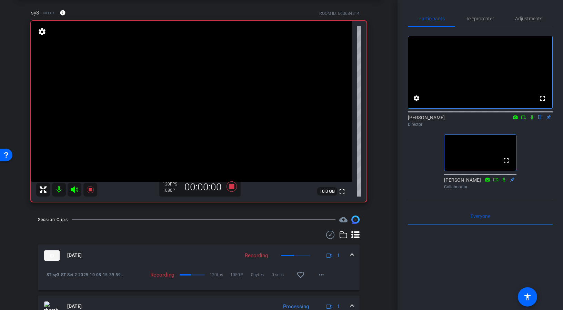
click at [522, 119] on icon at bounding box center [523, 116] width 5 height 3
click at [540, 120] on icon at bounding box center [540, 117] width 6 height 5
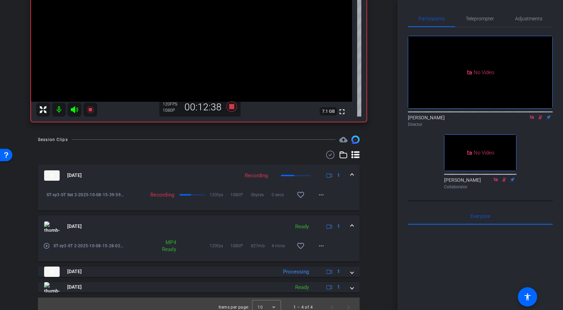
scroll to position [119, 0]
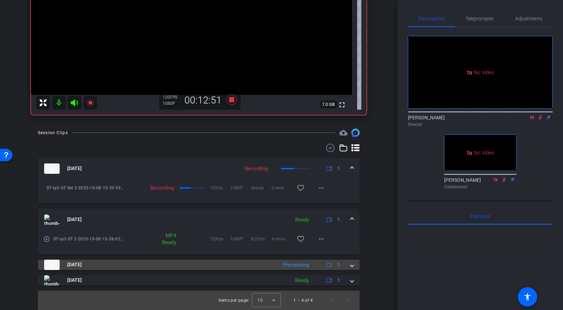
click at [352, 264] on span at bounding box center [352, 264] width 3 height 7
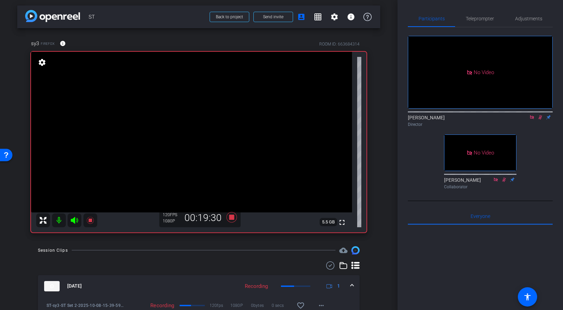
scroll to position [0, 0]
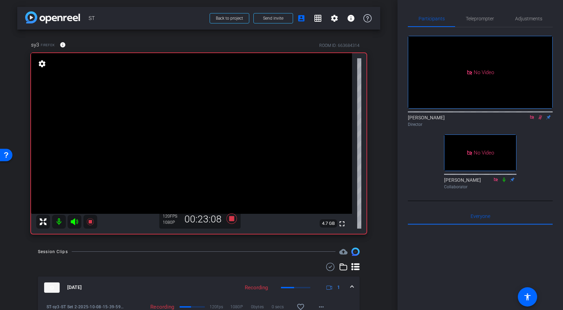
click at [540, 120] on icon at bounding box center [541, 117] width 4 height 4
click at [90, 220] on icon at bounding box center [90, 221] width 7 height 7
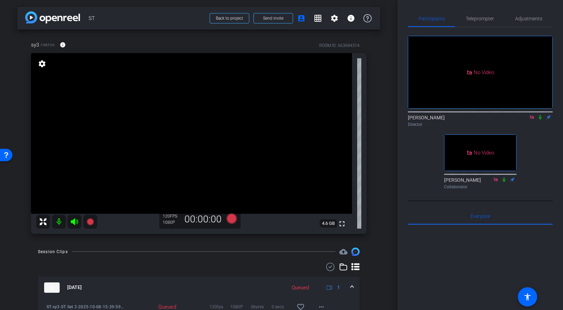
click at [531, 120] on icon at bounding box center [532, 117] width 6 height 5
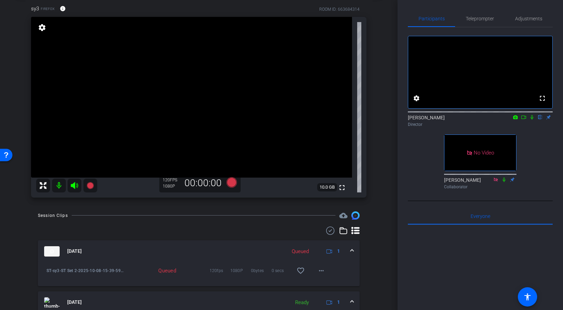
scroll to position [36, 0]
click at [377, 128] on div "sy3 Firefox info ROOM ID: 663684314 fullscreen settings 10.0 GB 120 FPS 1080P 0…" at bounding box center [198, 99] width 363 height 211
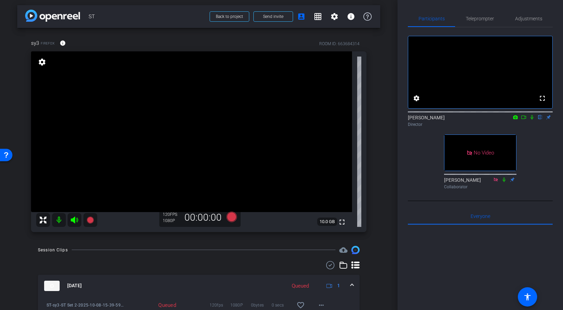
scroll to position [0, 0]
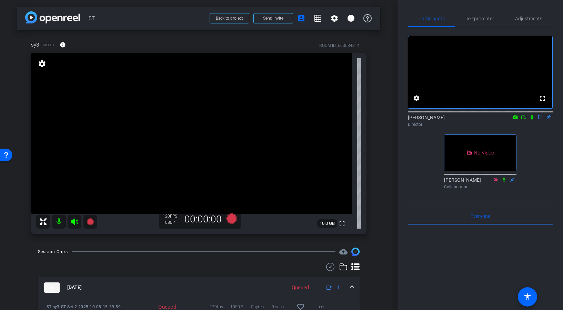
click at [377, 128] on div "sy3 Firefox info ROOM ID: 663684314 fullscreen settings 10.0 GB 120 FPS 1080P 0…" at bounding box center [198, 135] width 363 height 211
click at [389, 121] on div "arrow_back ST Back to project Send invite account_box grid_on settings info sy3…" at bounding box center [199, 155] width 398 height 310
click at [382, 101] on div "arrow_back ST Back to project Send invite account_box grid_on settings info sy3…" at bounding box center [199, 155] width 398 height 310
click at [381, 100] on div "arrow_back ST Back to project Send invite account_box grid_on settings info sy3…" at bounding box center [199, 155] width 398 height 310
click at [380, 98] on div "sy3 Firefox info ROOM ID: 663684314 fullscreen settings 10.0 GB 120 FPS 1080P 0…" at bounding box center [198, 135] width 363 height 211
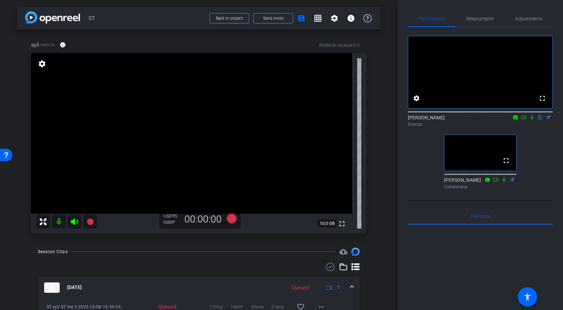
click at [380, 96] on div "sy3 Firefox info ROOM ID: 663684314 fullscreen settings 10.0 GB 120 FPS 1080P 0…" at bounding box center [198, 135] width 363 height 211
click at [381, 131] on div "arrow_back ST Back to project Send invite account_box grid_on settings info sy3…" at bounding box center [199, 155] width 398 height 310
click at [378, 124] on div "sy3 Firefox info ROOM ID: 663684314 fullscreen settings 10.0 GB 120 FPS 1080P 0…" at bounding box center [198, 135] width 363 height 211
click at [381, 129] on div "arrow_back ST Back to project Send invite account_box grid_on settings info sy3…" at bounding box center [199, 155] width 398 height 310
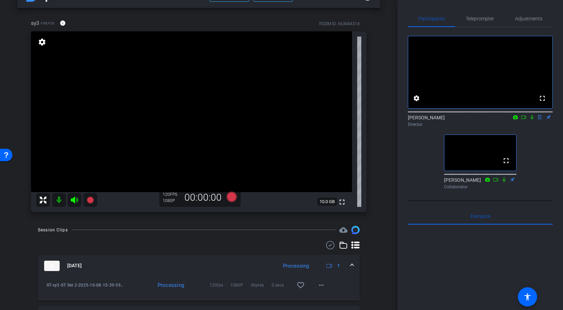
scroll to position [21, 0]
click at [388, 145] on div "arrow_back ST Back to project Send invite account_box grid_on settings info sy3…" at bounding box center [199, 134] width 398 height 310
click at [386, 111] on div "arrow_back ST Back to project Send invite account_box grid_on settings info sy3…" at bounding box center [199, 134] width 398 height 310
click at [384, 110] on div "arrow_back ST Back to project Send invite account_box grid_on settings info sy3…" at bounding box center [199, 134] width 398 height 310
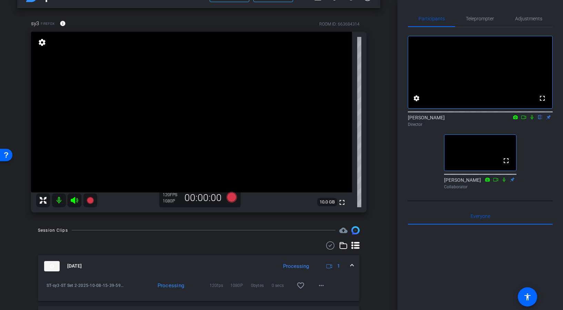
click at [392, 123] on div "arrow_back ST Back to project Send invite account_box grid_on settings info sy3…" at bounding box center [199, 134] width 398 height 310
click at [385, 118] on div "arrow_back ST Back to project Send invite account_box grid_on settings info sy3…" at bounding box center [199, 134] width 398 height 310
click at [374, 112] on div "sy3 Firefox info ROOM ID: 663684314 fullscreen settings 10.0 GB 120 FPS 1080P 0…" at bounding box center [198, 113] width 363 height 211
click at [380, 95] on div "arrow_back ST Back to project Send invite account_box grid_on settings info sy3…" at bounding box center [199, 134] width 398 height 310
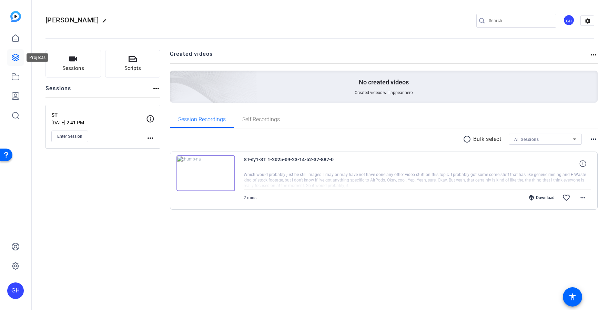
click at [13, 54] on icon at bounding box center [15, 57] width 8 height 8
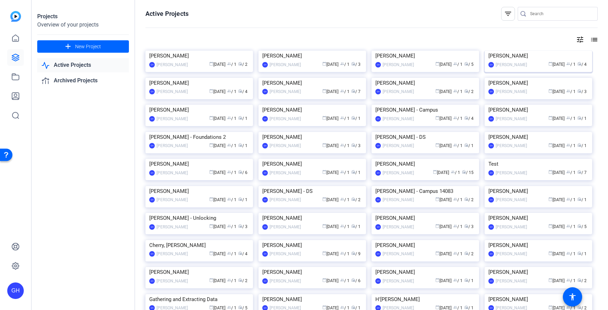
click at [518, 51] on img at bounding box center [539, 51] width 108 height 0
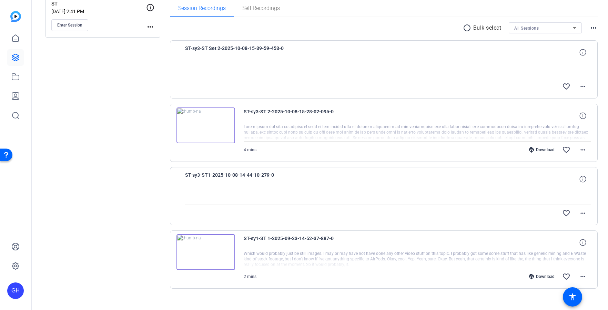
scroll to position [121, 0]
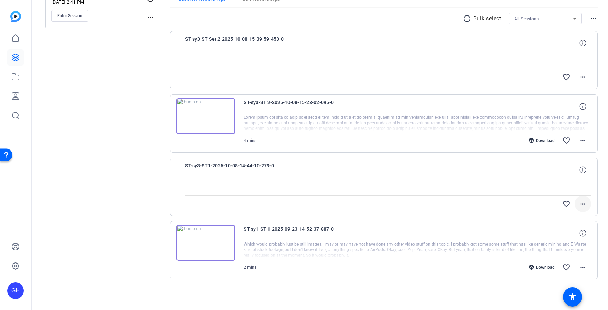
click at [584, 204] on mat-icon "more_horiz" at bounding box center [583, 204] width 8 height 8
click at [583, 141] on div at bounding box center [304, 155] width 608 height 310
click at [583, 141] on mat-icon "more_horiz" at bounding box center [583, 141] width 8 height 8
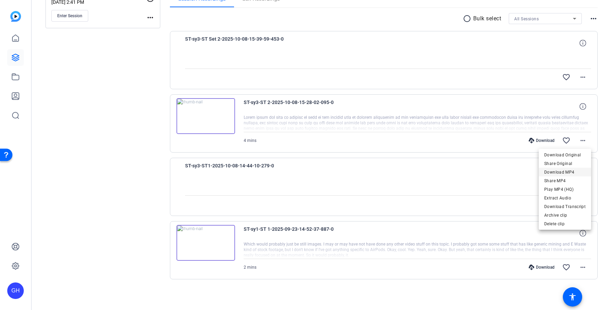
click at [566, 174] on span "Download MP4" at bounding box center [564, 172] width 41 height 8
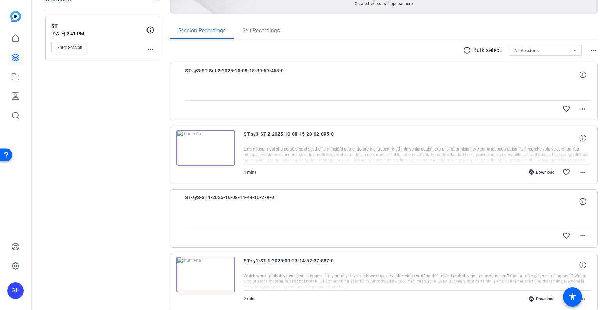
scroll to position [82, 0]
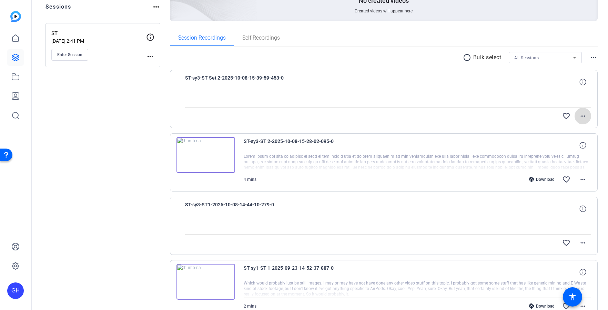
click at [581, 115] on mat-icon "more_horiz" at bounding box center [583, 116] width 8 height 8
click at [440, 90] on div at bounding box center [304, 155] width 608 height 310
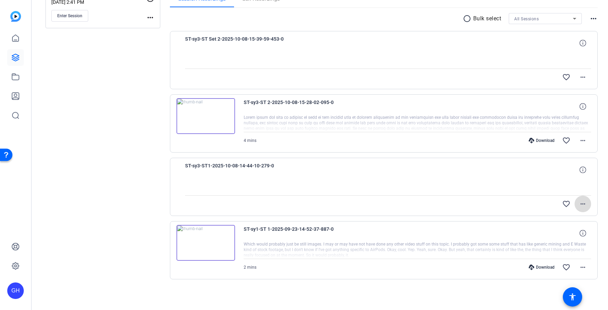
click at [582, 203] on mat-icon "more_horiz" at bounding box center [583, 204] width 8 height 8
click at [585, 140] on div at bounding box center [304, 155] width 608 height 310
click at [584, 140] on mat-icon "more_horiz" at bounding box center [583, 141] width 8 height 8
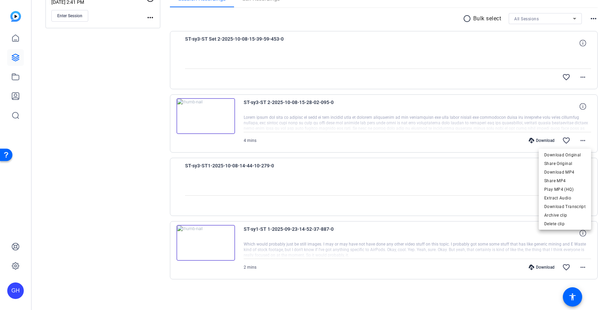
click at [584, 77] on div at bounding box center [304, 155] width 608 height 310
click at [584, 77] on mat-icon "more_horiz" at bounding box center [583, 77] width 8 height 8
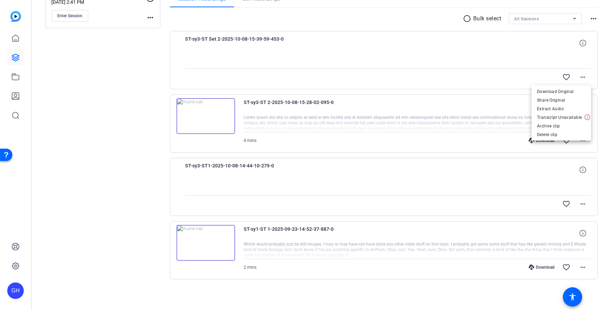
click at [467, 63] on div at bounding box center [304, 155] width 608 height 310
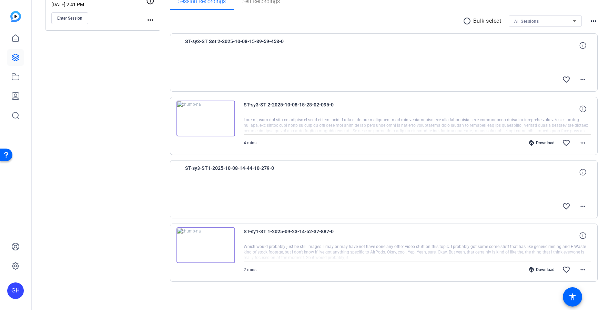
scroll to position [119, 0]
click at [584, 207] on mat-icon "more_horiz" at bounding box center [583, 206] width 8 height 8
click at [444, 93] on div at bounding box center [304, 155] width 608 height 310
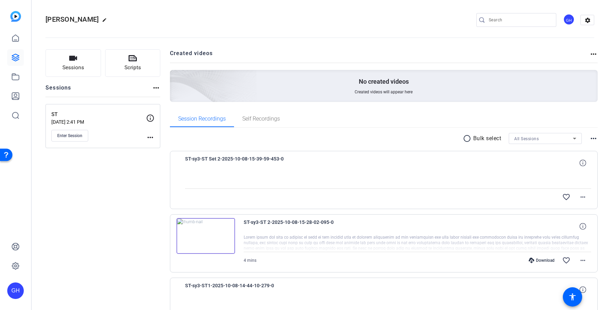
scroll to position [0, 0]
click at [585, 200] on mat-icon "more_horiz" at bounding box center [583, 198] width 8 height 8
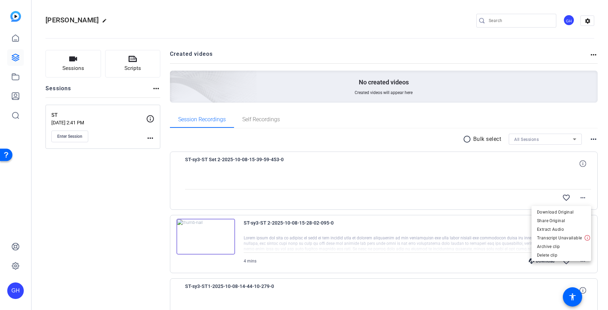
click at [457, 110] on div at bounding box center [304, 155] width 608 height 310
click at [583, 257] on mat-icon "more_horiz" at bounding box center [583, 261] width 8 height 8
click at [144, 190] on div at bounding box center [304, 155] width 608 height 310
click at [113, 203] on div "Sessions Scripts Sessions more_horiz ST Sep 23, 2025 @ 2:41 PM Enter Session mo…" at bounding box center [103, 236] width 115 height 372
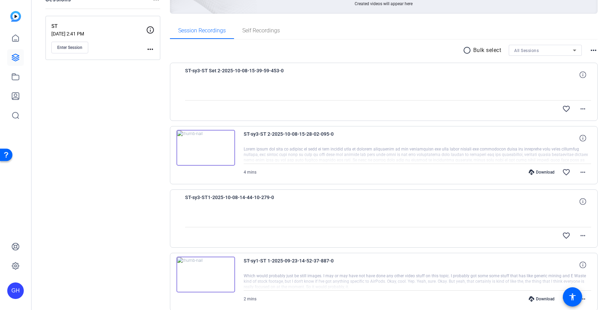
scroll to position [121, 0]
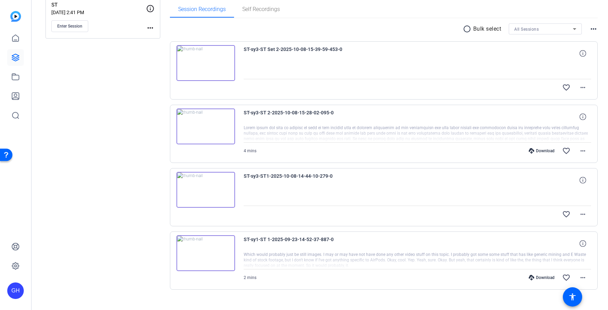
scroll to position [121, 0]
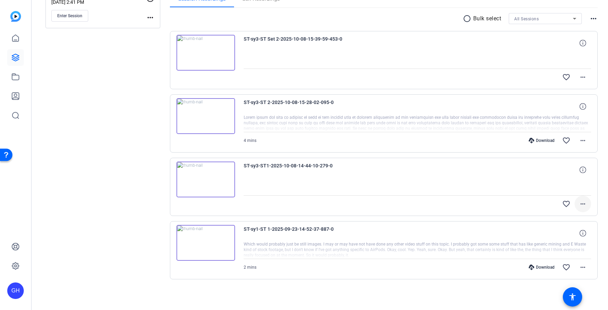
click at [584, 204] on mat-icon "more_horiz" at bounding box center [583, 204] width 8 height 8
drag, startPoint x: 475, startPoint y: 179, endPoint x: 484, endPoint y: 177, distance: 9.2
click at [475, 179] on div at bounding box center [304, 155] width 608 height 310
click at [550, 175] on div "ST-sy3-ST1-2025-10-08-14-44-10-279-0" at bounding box center [418, 170] width 348 height 17
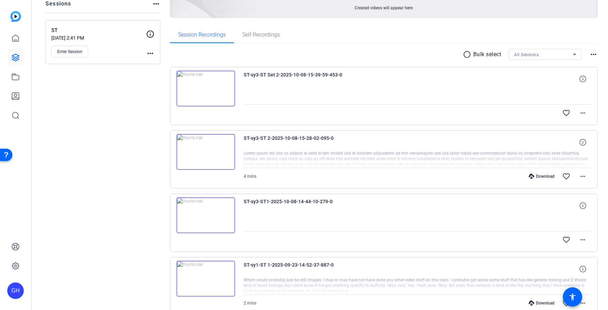
scroll to position [78, 0]
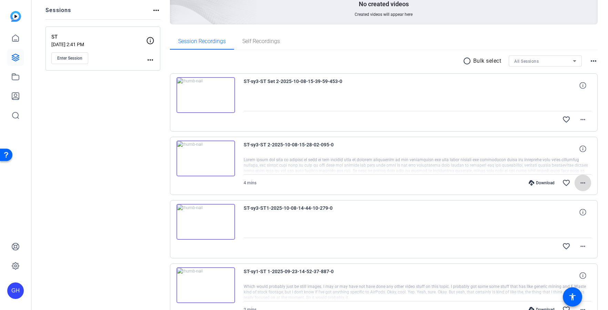
click at [581, 183] on mat-icon "more_horiz" at bounding box center [583, 183] width 8 height 8
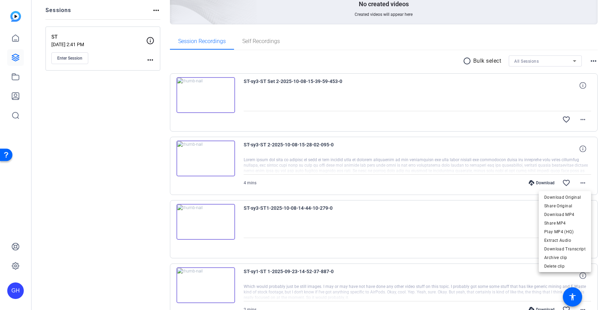
click at [583, 120] on div at bounding box center [304, 155] width 608 height 310
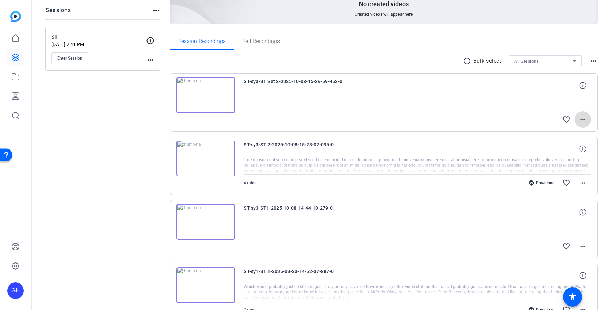
click at [583, 120] on mat-icon "more_horiz" at bounding box center [583, 119] width 8 height 8
click at [133, 124] on div at bounding box center [304, 155] width 608 height 310
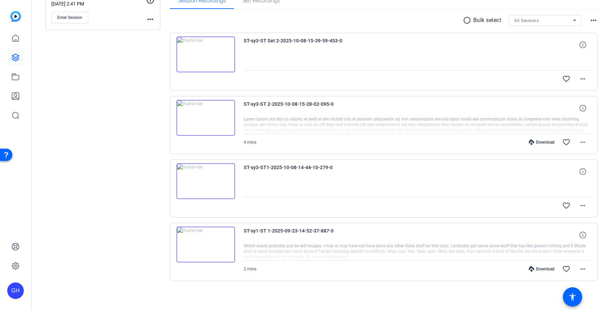
scroll to position [121, 0]
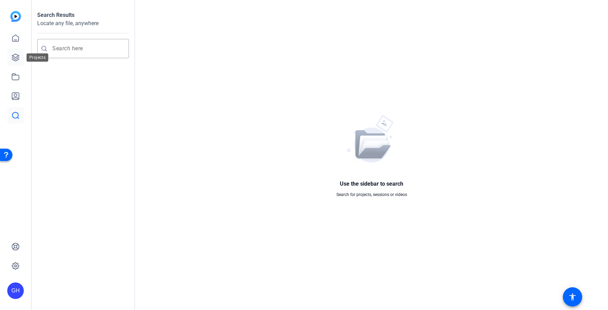
click at [17, 61] on icon at bounding box center [15, 57] width 8 height 8
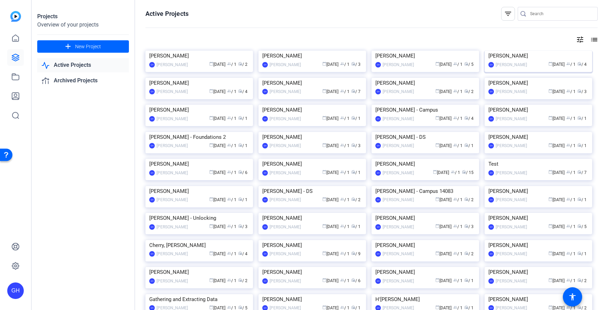
click at [518, 51] on img at bounding box center [539, 51] width 108 height 0
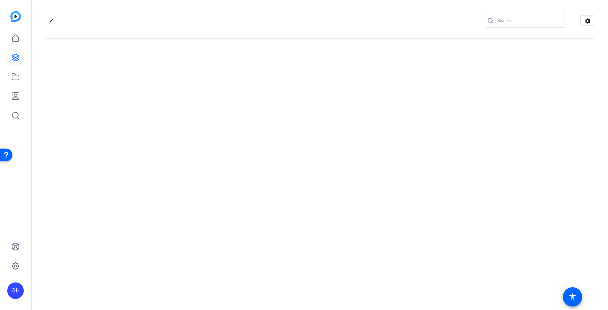
click at [518, 84] on div "edit settings" at bounding box center [320, 155] width 576 height 310
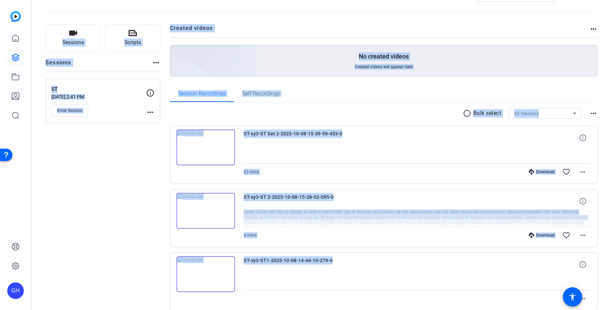
scroll to position [27, 0]
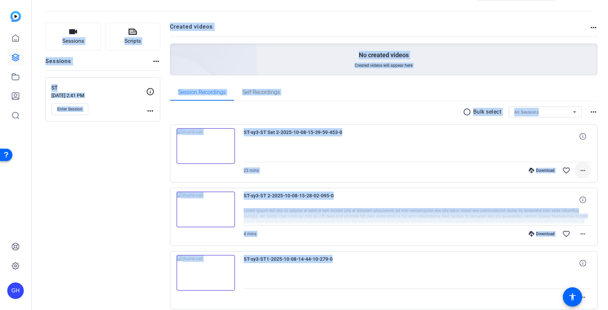
click at [583, 170] on mat-icon "more_horiz" at bounding box center [583, 171] width 8 height 8
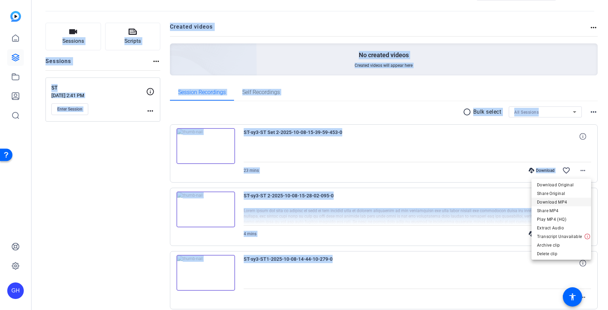
click at [546, 202] on span "Download MP4" at bounding box center [561, 202] width 49 height 8
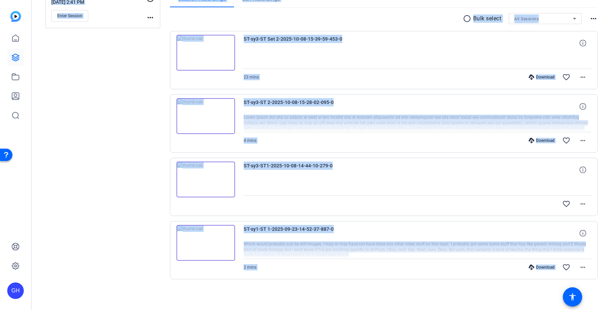
scroll to position [0, 0]
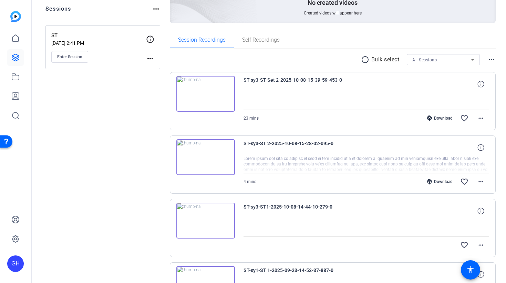
scroll to position [148, 0]
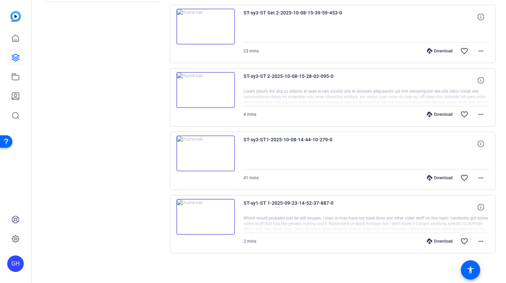
scroll to position [148, 0]
click at [483, 179] on mat-icon "more_horiz" at bounding box center [481, 177] width 8 height 8
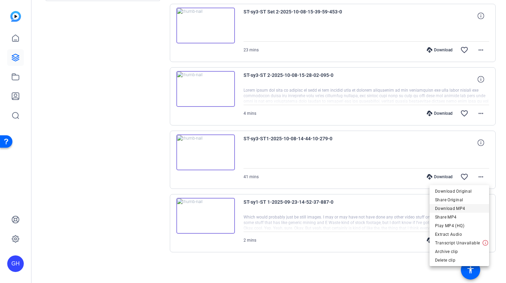
click at [459, 207] on span "Download MP4" at bounding box center [459, 208] width 49 height 8
